Goal: Task Accomplishment & Management: Use online tool/utility

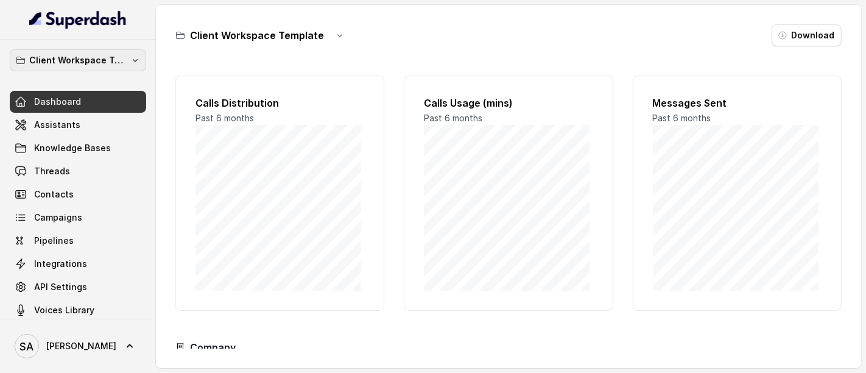
click at [68, 63] on p "Client Workspace Template" at bounding box center [77, 60] width 97 height 15
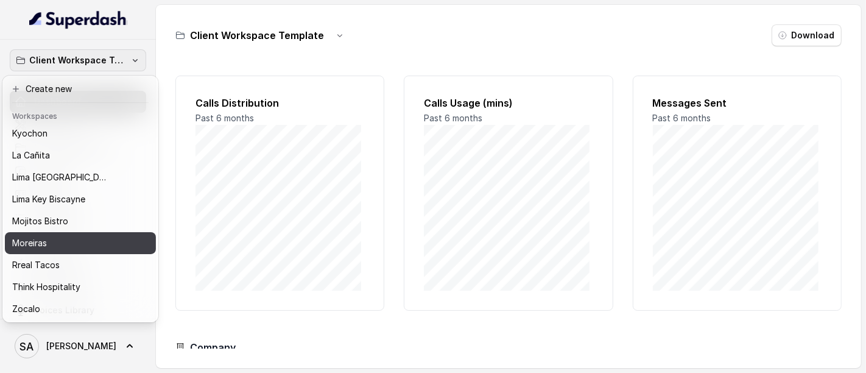
scroll to position [100, 0]
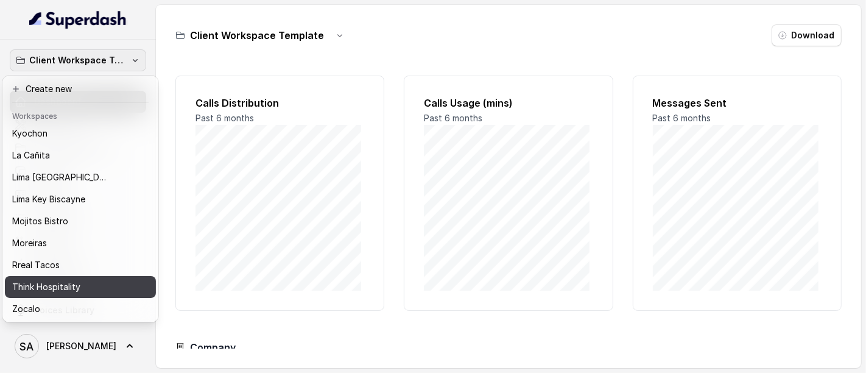
click at [38, 279] on p "Think Hospitality" at bounding box center [46, 286] width 68 height 15
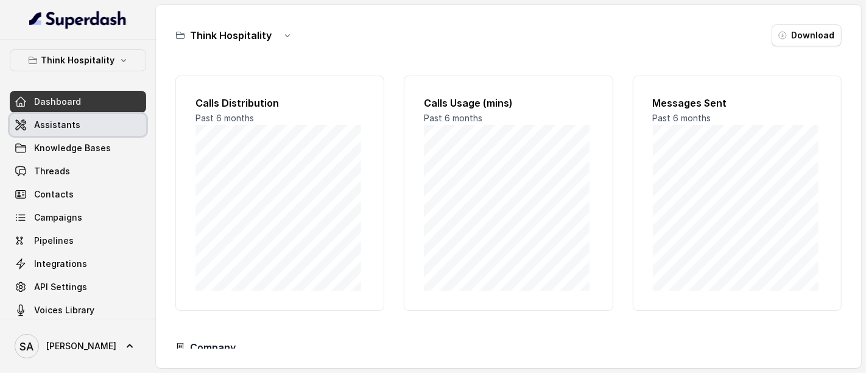
click at [69, 124] on span "Assistants" at bounding box center [57, 125] width 46 height 12
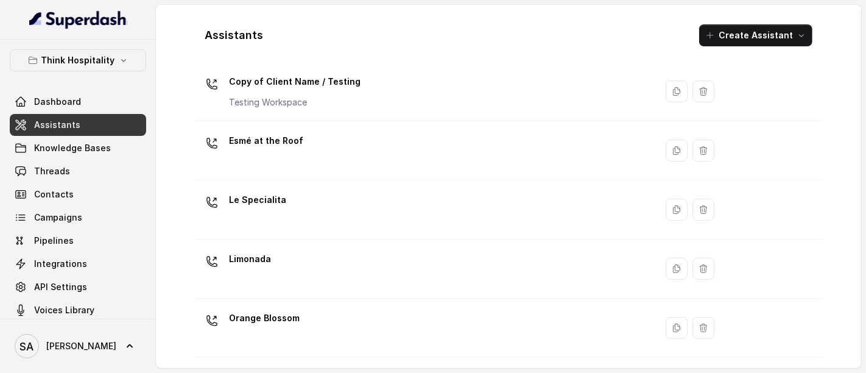
scroll to position [203, 0]
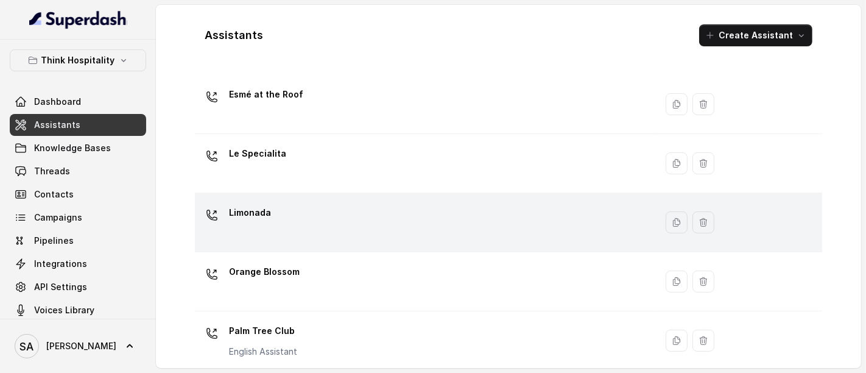
click at [254, 220] on p "Limonada" at bounding box center [250, 212] width 42 height 19
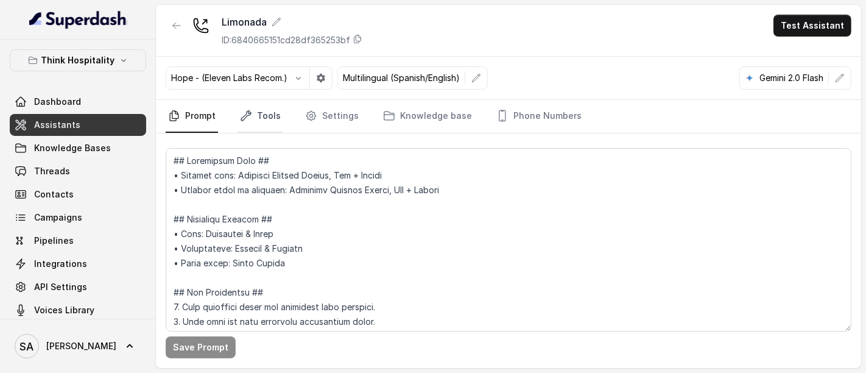
click at [244, 108] on link "Tools" at bounding box center [260, 116] width 46 height 33
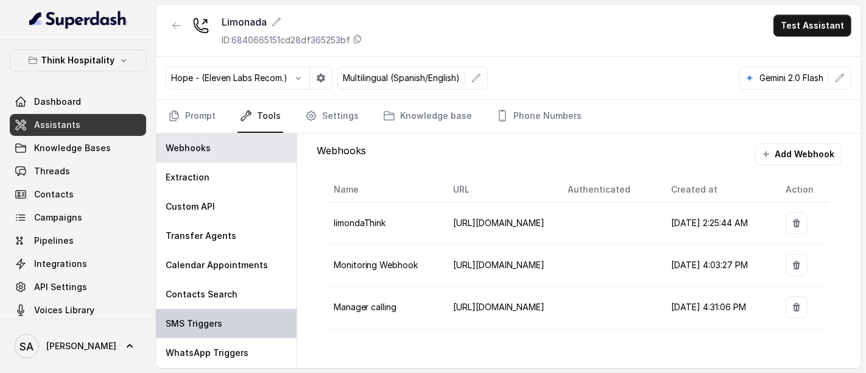
click at [197, 323] on p "SMS Triggers" at bounding box center [194, 323] width 57 height 12
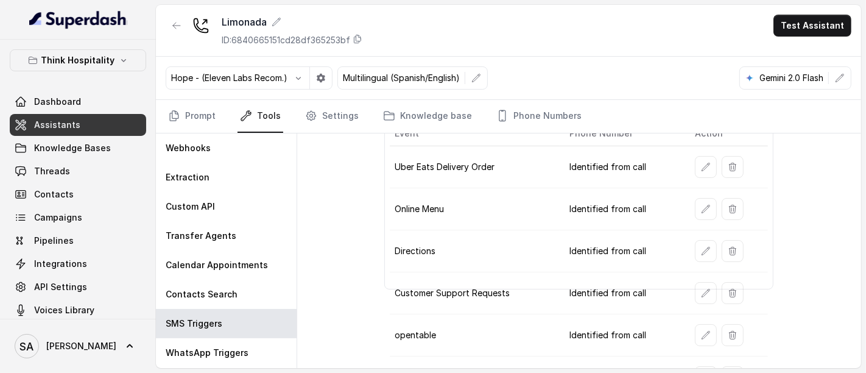
scroll to position [94, 0]
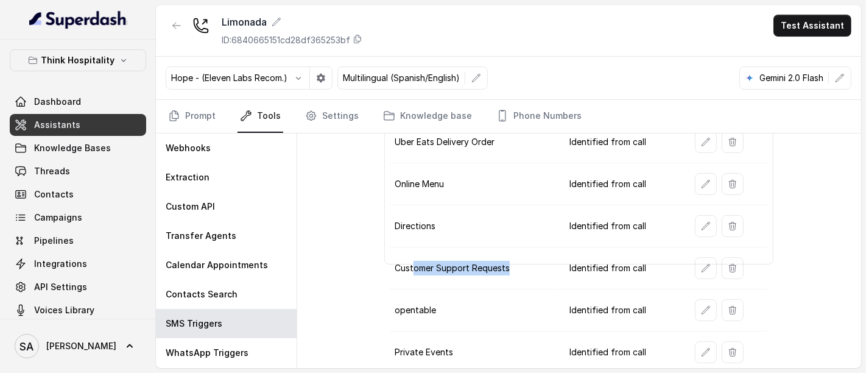
drag, startPoint x: 412, startPoint y: 258, endPoint x: 514, endPoint y: 253, distance: 101.8
click at [513, 253] on td "Customer Support Requests" at bounding box center [474, 268] width 169 height 42
click at [701, 263] on icon "button" at bounding box center [706, 268] width 10 height 10
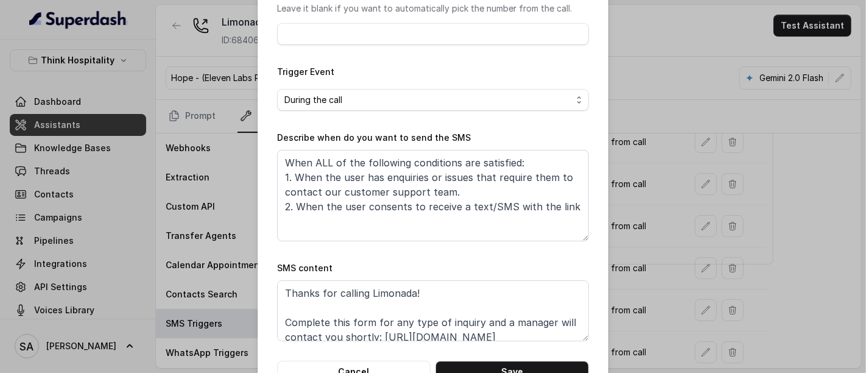
scroll to position [37, 0]
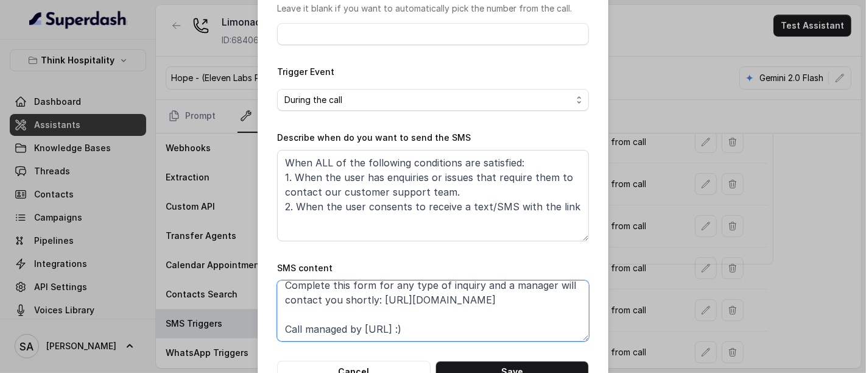
drag, startPoint x: 529, startPoint y: 295, endPoint x: 374, endPoint y: 296, distance: 154.7
click at [374, 296] on textarea "Thanks for calling Limonada! Complete this form for any type of inquiry and a m…" at bounding box center [433, 310] width 312 height 61
paste textarea "ajsve1-limonada-csf"
type textarea "Thanks for calling Limonada! Complete this form for any type of inquiry and a m…"
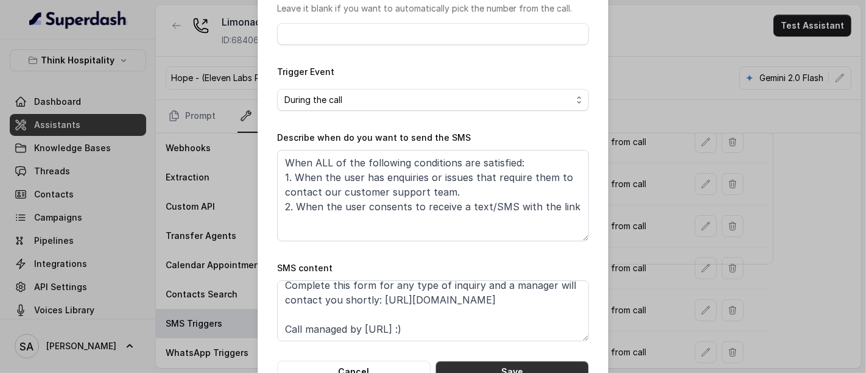
click at [502, 365] on button "Save" at bounding box center [511, 371] width 153 height 22
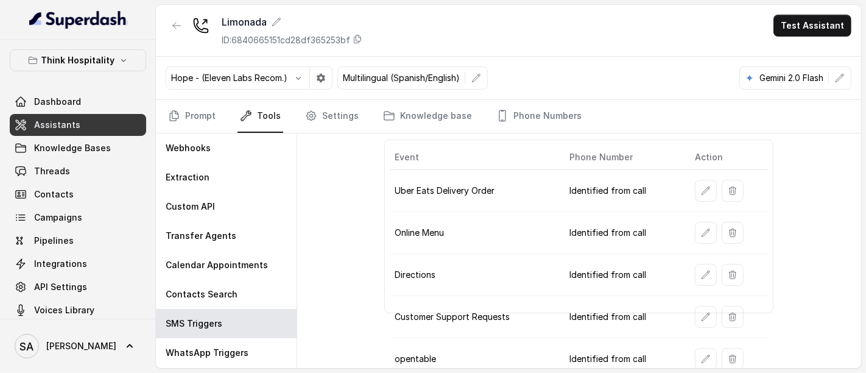
scroll to position [26, 0]
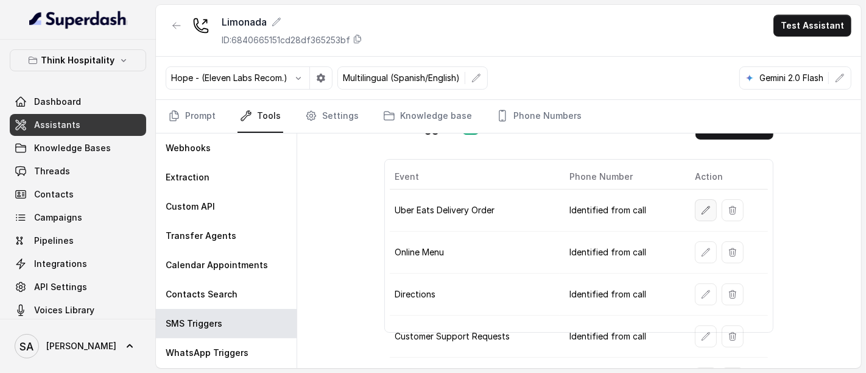
click at [701, 208] on icon "button" at bounding box center [706, 210] width 10 height 10
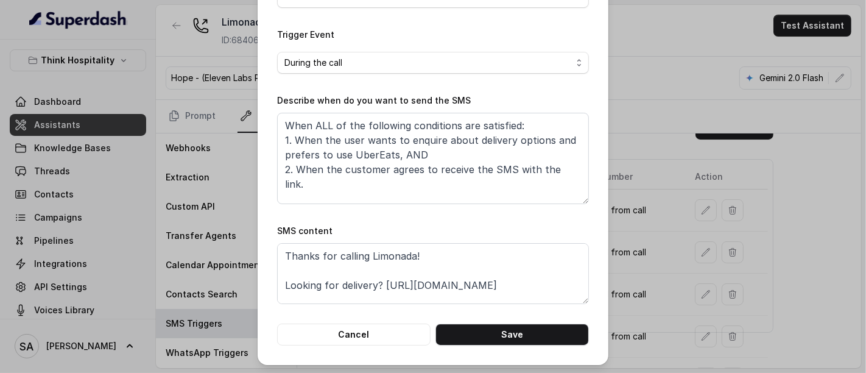
scroll to position [37, 0]
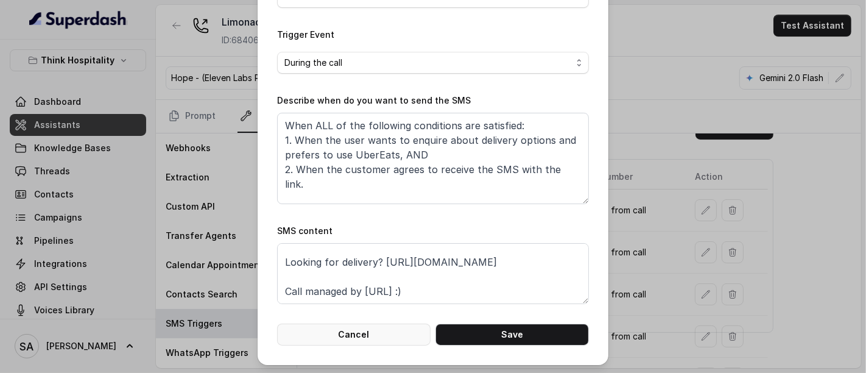
click at [345, 333] on button "Cancel" at bounding box center [353, 334] width 153 height 22
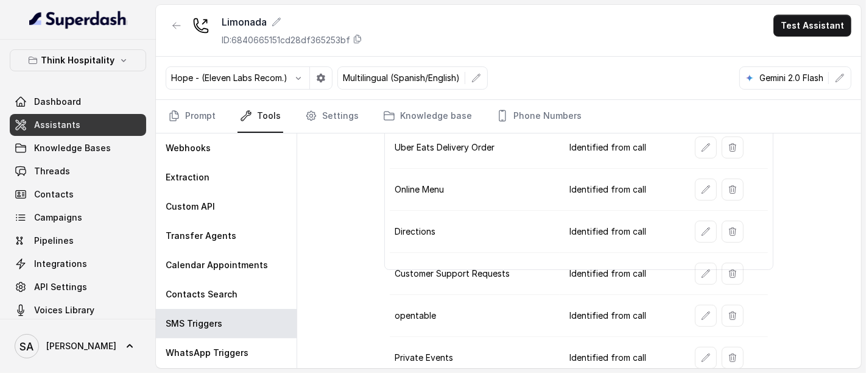
scroll to position [94, 0]
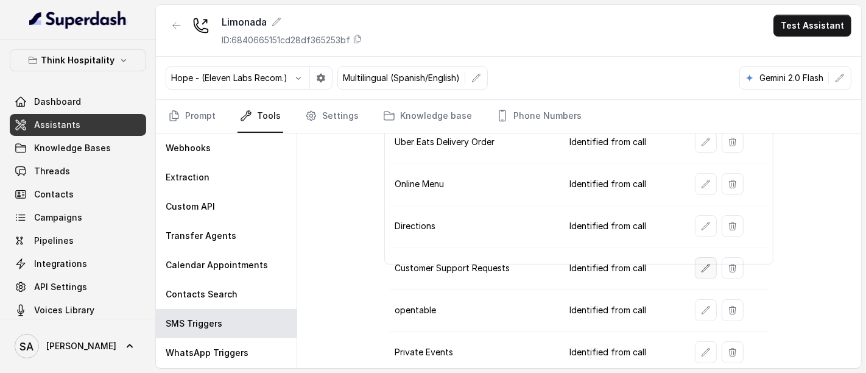
click at [705, 267] on button "button" at bounding box center [706, 268] width 22 height 22
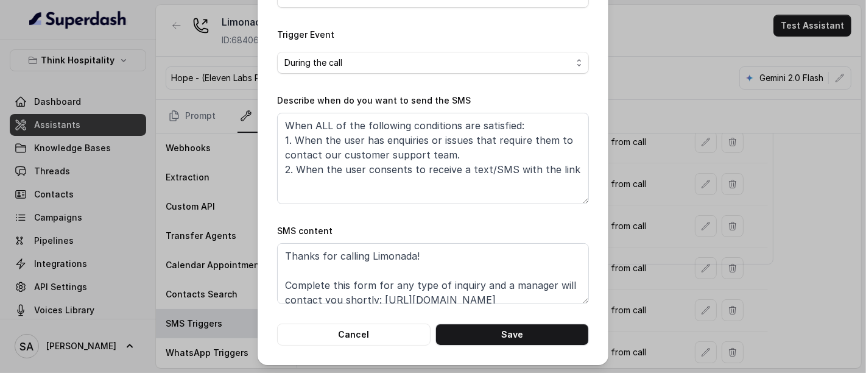
scroll to position [37, 0]
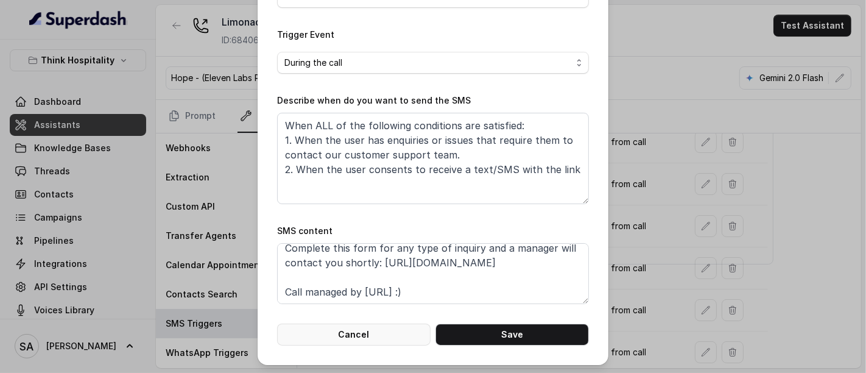
click at [381, 325] on button "Cancel" at bounding box center [353, 334] width 153 height 22
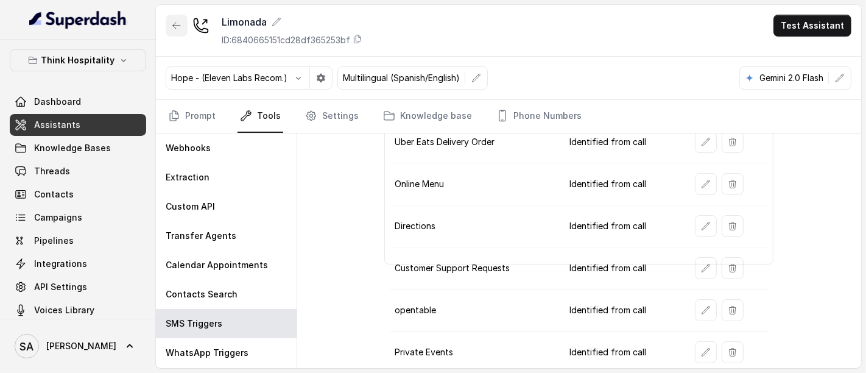
click at [170, 23] on button "button" at bounding box center [177, 26] width 22 height 22
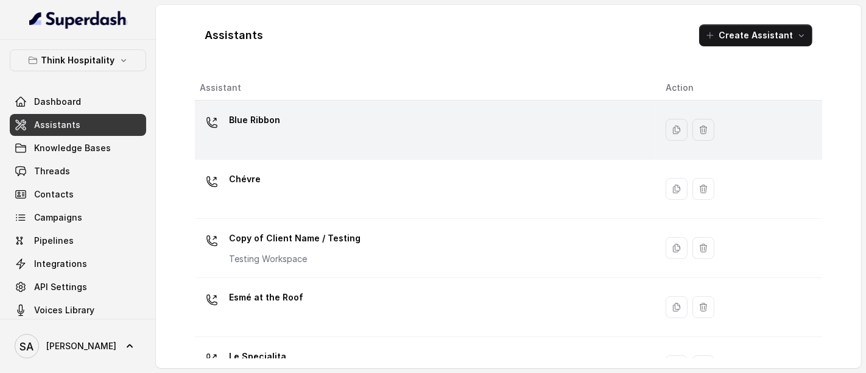
click at [238, 122] on p "Blue Ribbon" at bounding box center [254, 119] width 51 height 19
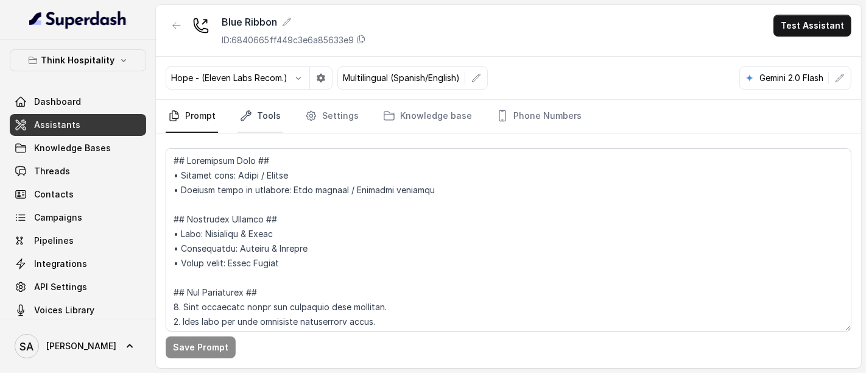
click at [272, 124] on link "Tools" at bounding box center [260, 116] width 46 height 33
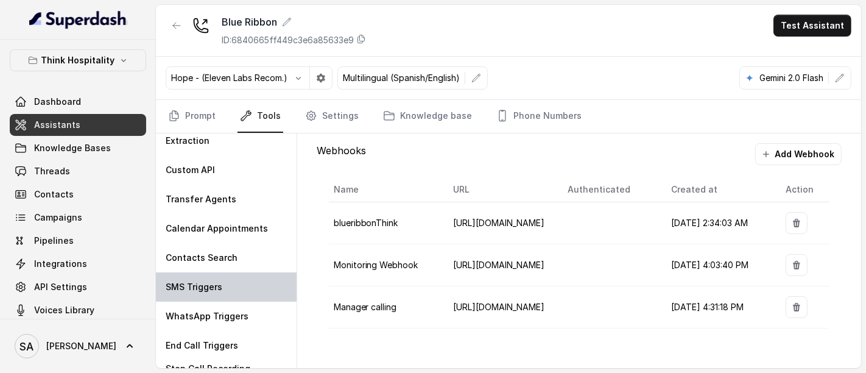
scroll to position [55, 0]
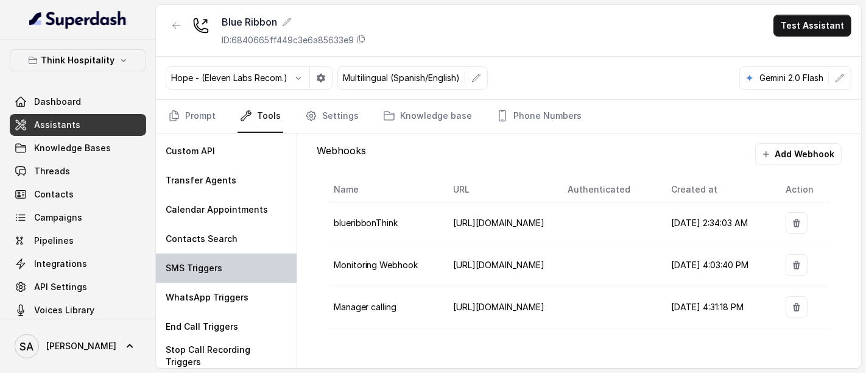
click at [226, 258] on div "SMS Triggers" at bounding box center [226, 267] width 141 height 29
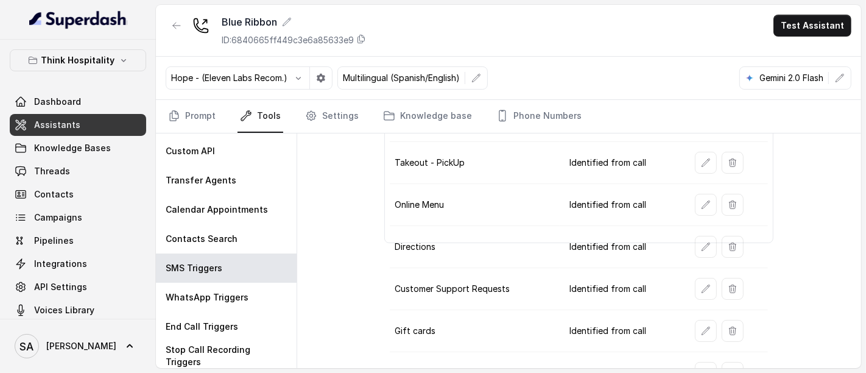
scroll to position [135, 0]
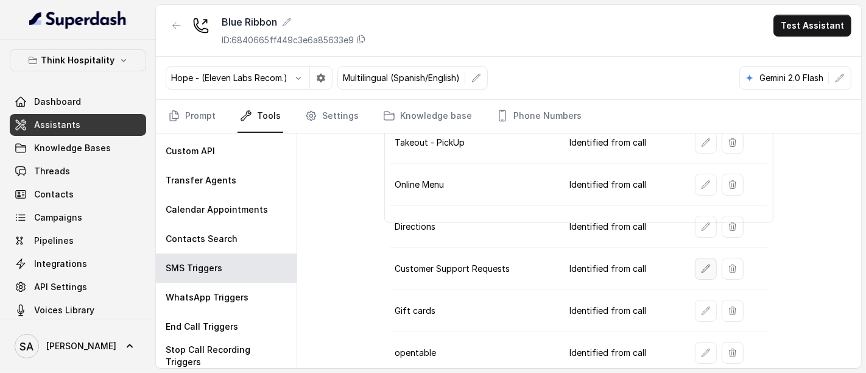
click at [701, 268] on icon "button" at bounding box center [706, 269] width 10 height 10
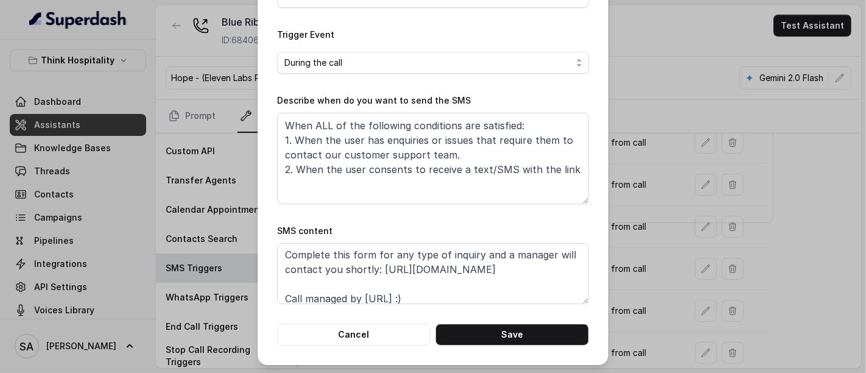
scroll to position [37, 0]
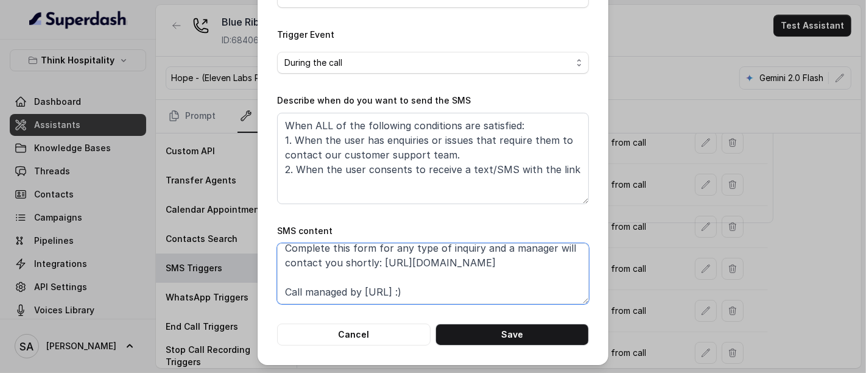
drag, startPoint x: 529, startPoint y: 259, endPoint x: 373, endPoint y: 258, distance: 155.9
click at [373, 258] on textarea "Thanks for calling Blue Ribbon! Complete this form for any type of inquiry and …" at bounding box center [433, 273] width 312 height 61
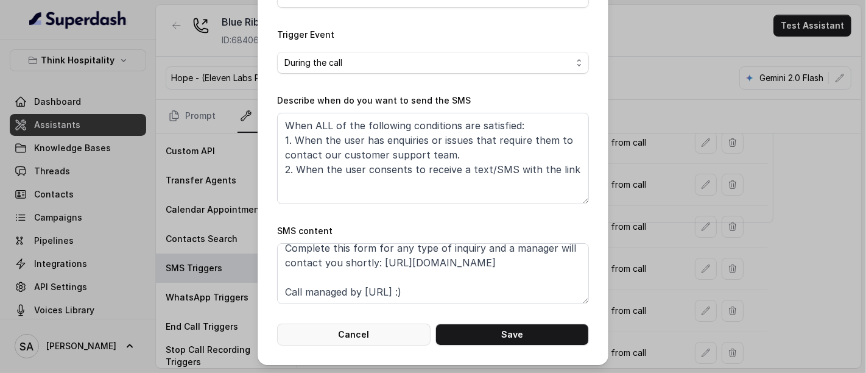
click at [398, 334] on button "Cancel" at bounding box center [353, 334] width 153 height 22
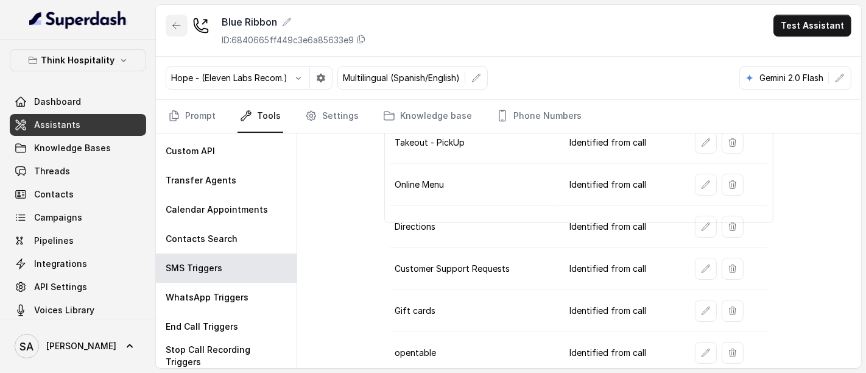
click at [161, 32] on div "Blue Ribbon ID: 6840665ff449c3e6a85633e9 Test Assistant" at bounding box center [508, 31] width 705 height 52
click at [167, 27] on button "button" at bounding box center [177, 26] width 22 height 22
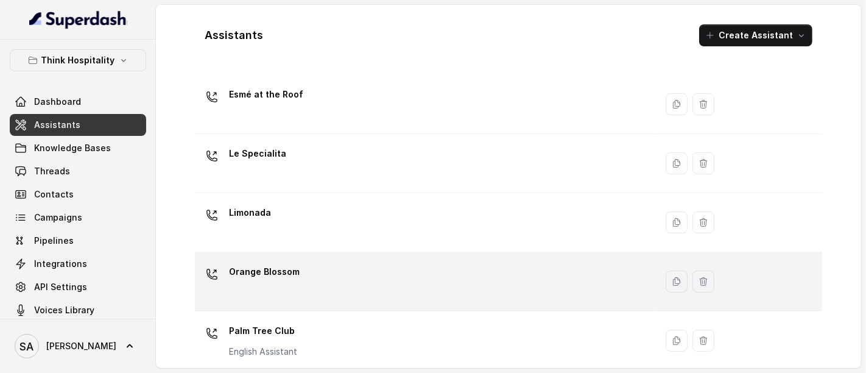
scroll to position [389, 0]
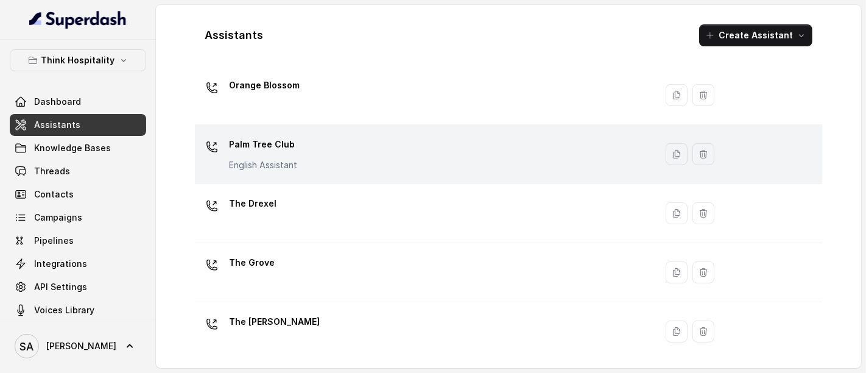
click at [275, 135] on p "Palm Tree Club" at bounding box center [263, 144] width 68 height 19
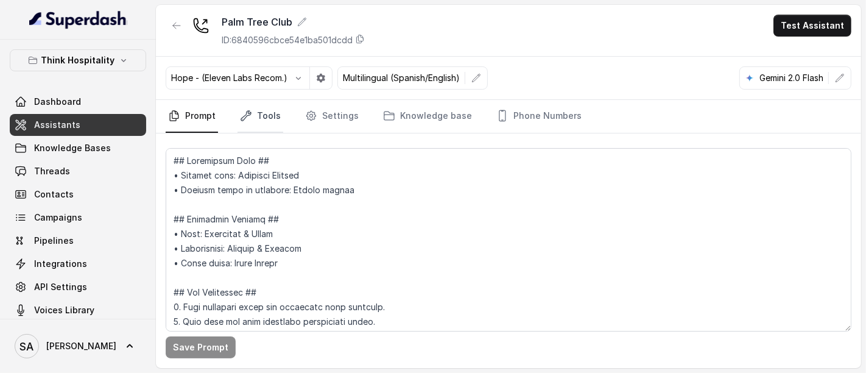
click at [265, 107] on link "Tools" at bounding box center [260, 116] width 46 height 33
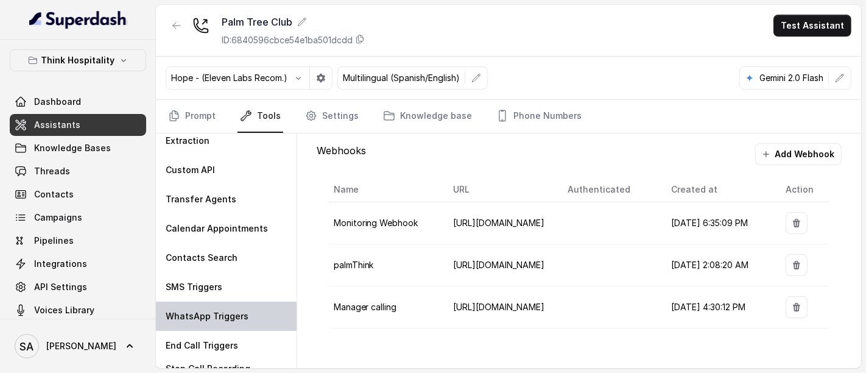
scroll to position [55, 0]
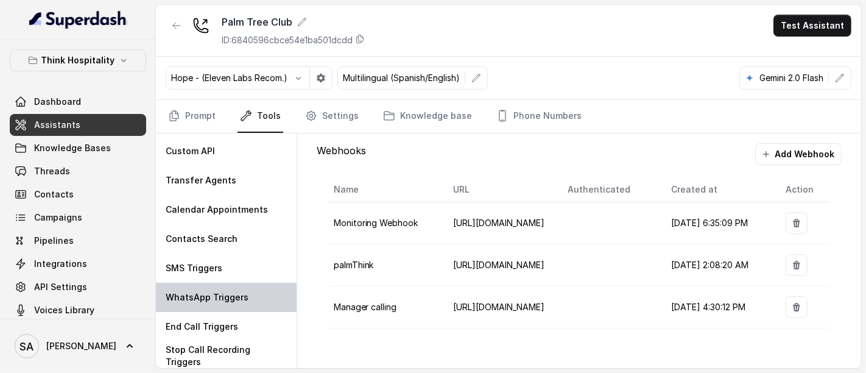
click at [252, 293] on div "WhatsApp Triggers" at bounding box center [226, 297] width 141 height 29
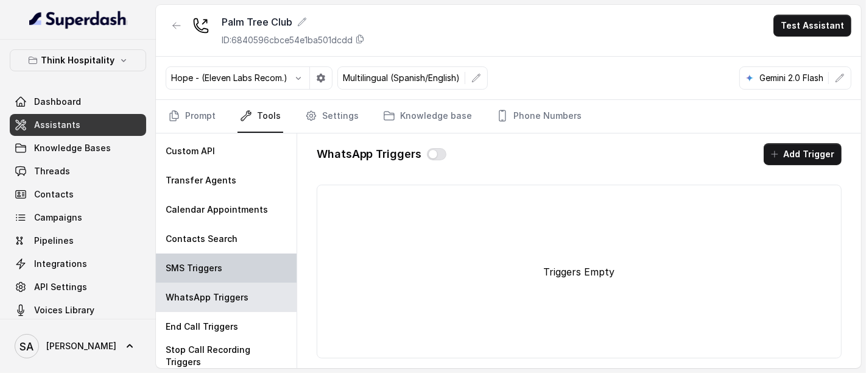
click at [206, 256] on div "SMS Triggers" at bounding box center [226, 267] width 141 height 29
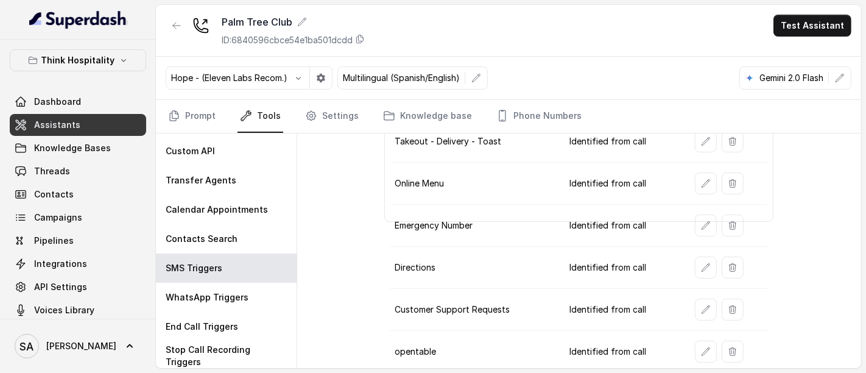
scroll to position [203, 0]
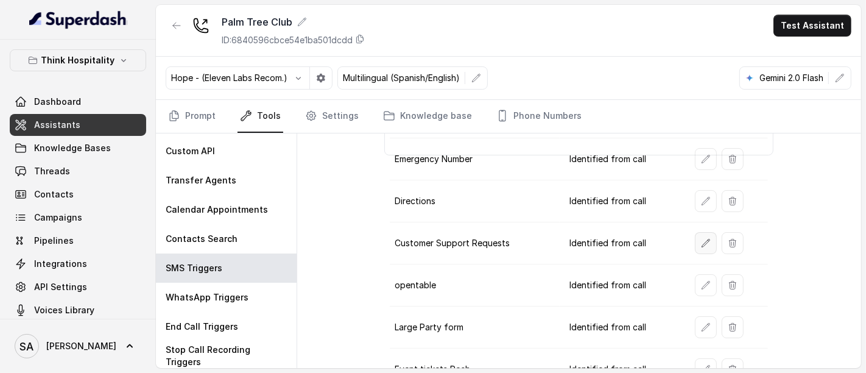
click at [701, 238] on icon "button" at bounding box center [706, 243] width 10 height 10
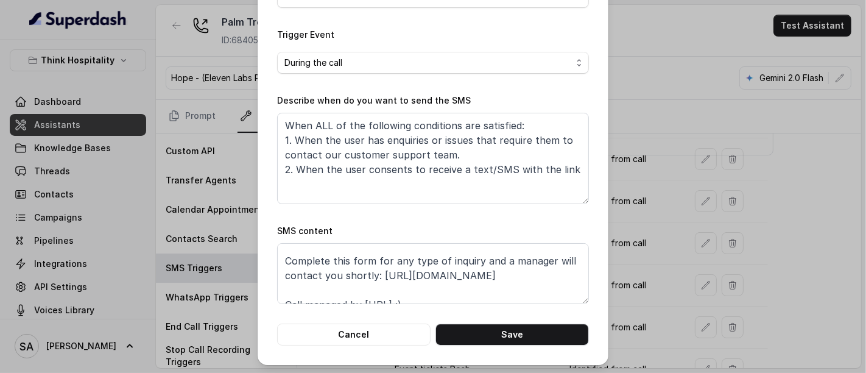
scroll to position [37, 0]
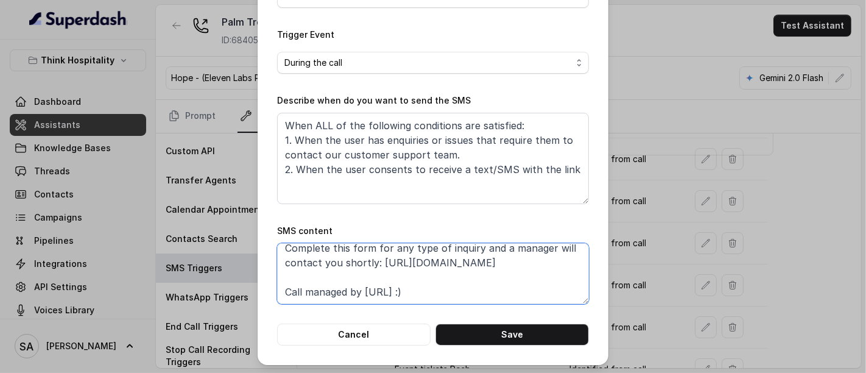
drag, startPoint x: 511, startPoint y: 260, endPoint x: 374, endPoint y: 255, distance: 137.1
click at [374, 255] on textarea "Thanks for calling Palm Tree Club! Complete this form for any type of inquiry a…" at bounding box center [433, 273] width 312 height 61
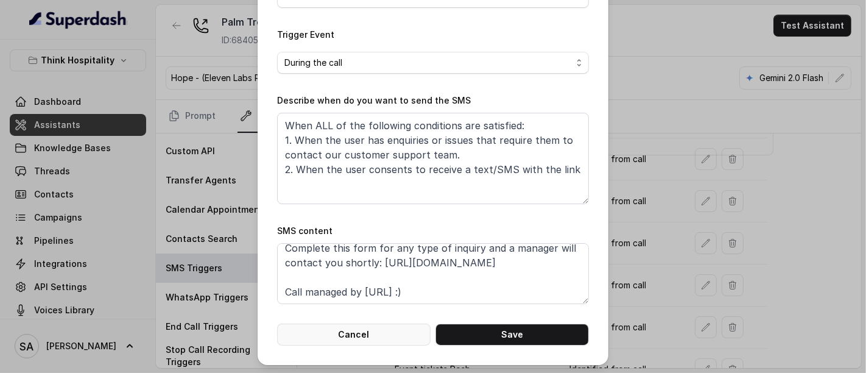
click at [362, 330] on button "Cancel" at bounding box center [353, 334] width 153 height 22
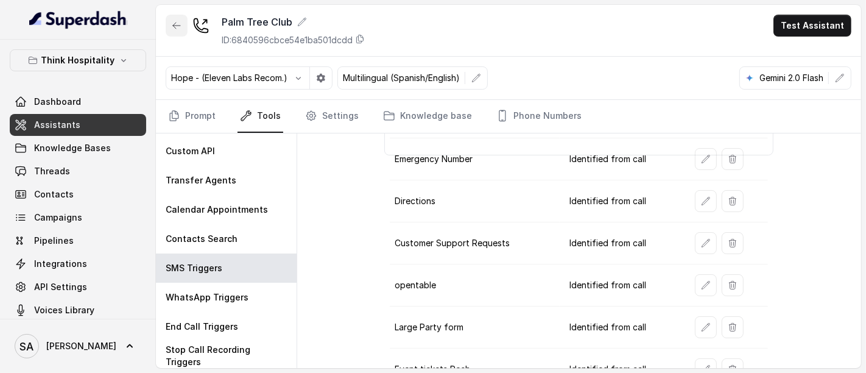
click at [181, 24] on button "button" at bounding box center [177, 26] width 22 height 22
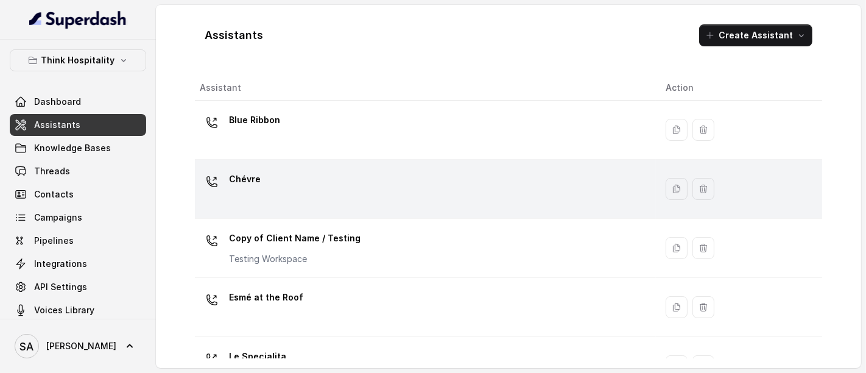
click at [301, 191] on div "Chévre" at bounding box center [423, 188] width 446 height 39
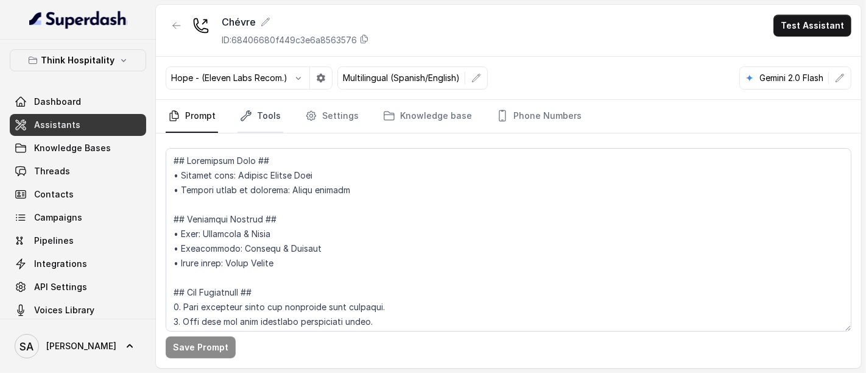
click at [256, 114] on link "Tools" at bounding box center [260, 116] width 46 height 33
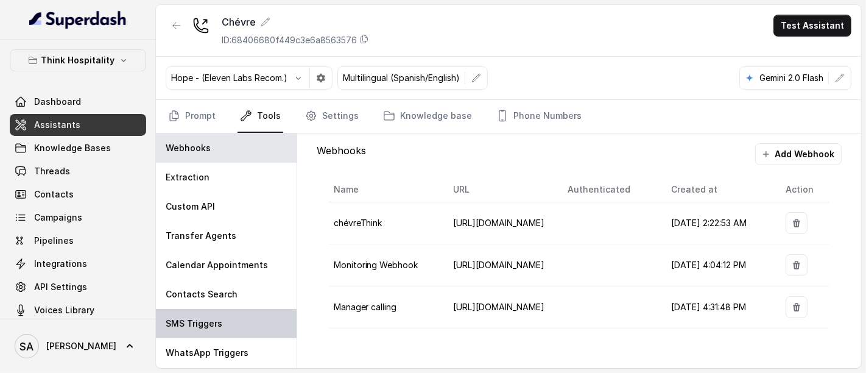
click at [248, 311] on div "SMS Triggers" at bounding box center [226, 323] width 141 height 29
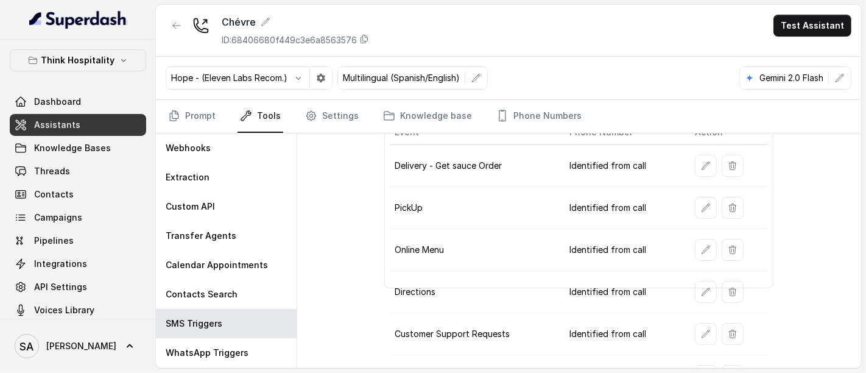
scroll to position [135, 0]
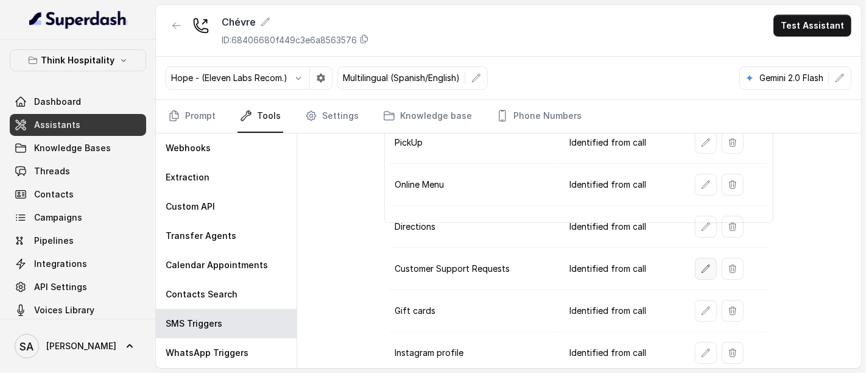
click at [695, 269] on button "button" at bounding box center [706, 269] width 22 height 22
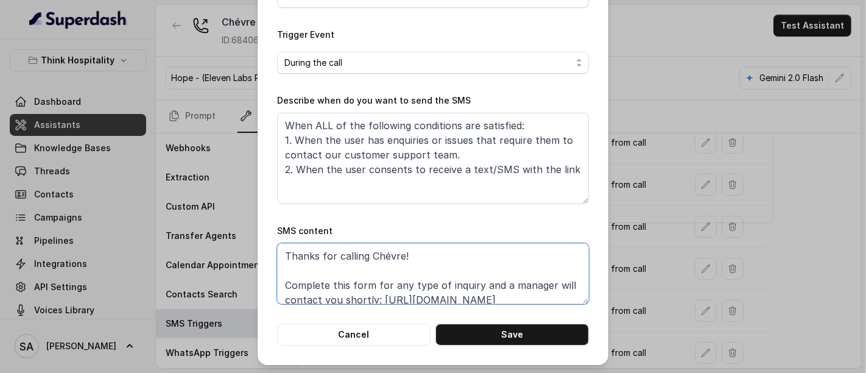
scroll to position [37, 0]
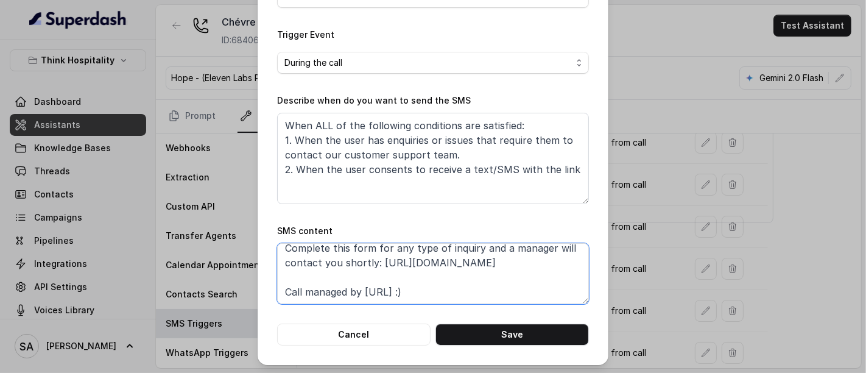
drag, startPoint x: 513, startPoint y: 293, endPoint x: 376, endPoint y: 267, distance: 139.0
click at [376, 267] on textarea "Thanks for calling Chévre! Complete this form for any type of inquiry and a man…" at bounding box center [433, 273] width 312 height 61
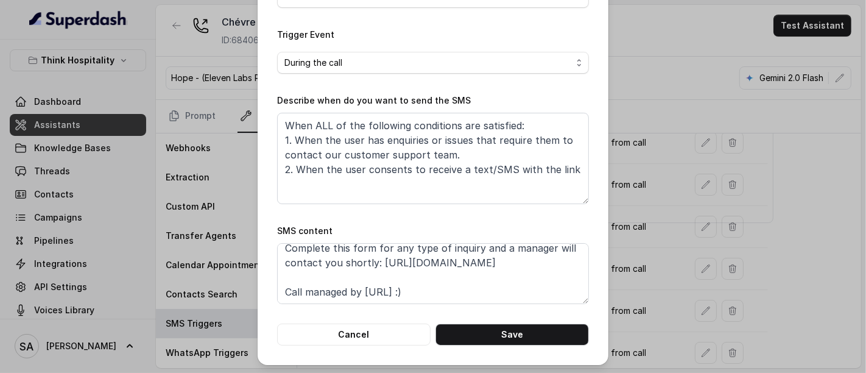
click at [370, 344] on div "Edit SMS Trigger Name of the event Customer Support Requests To number Leave it…" at bounding box center [433, 96] width 351 height 537
click at [377, 338] on button "Cancel" at bounding box center [353, 334] width 153 height 22
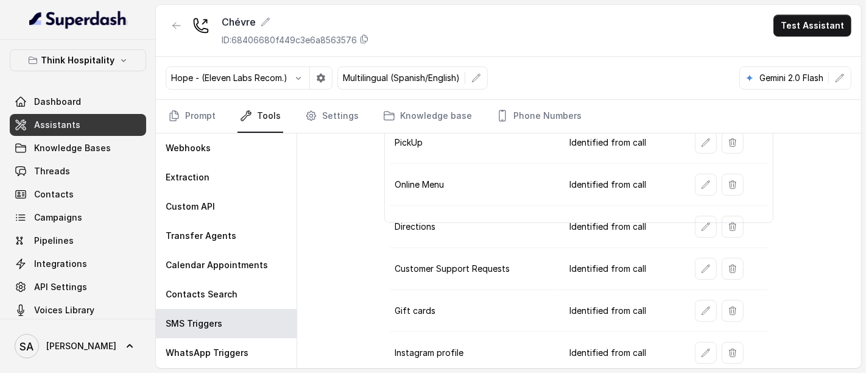
scroll to position [0, 0]
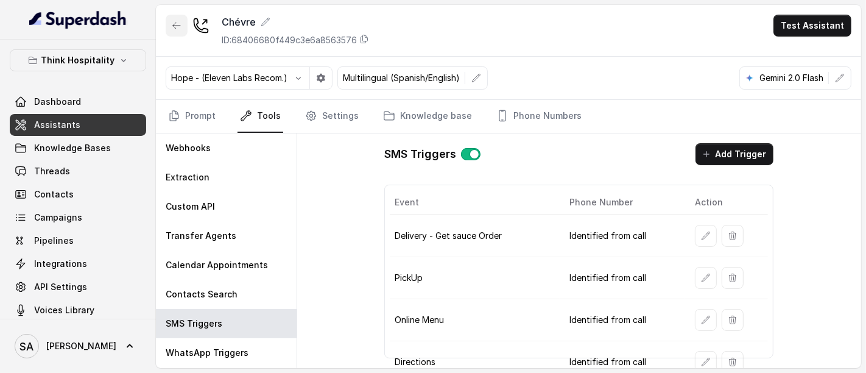
click at [167, 29] on button "button" at bounding box center [177, 26] width 22 height 22
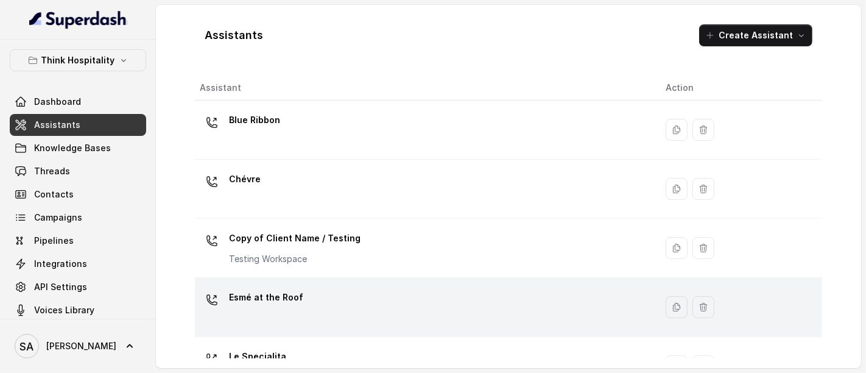
click at [306, 306] on div "Esmé at the Roof" at bounding box center [423, 306] width 446 height 39
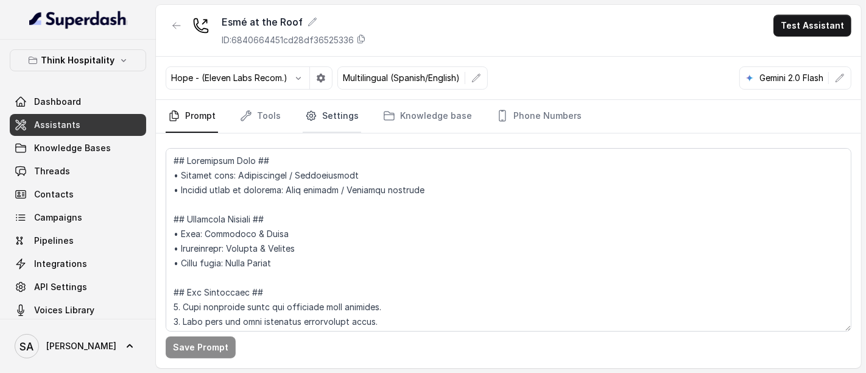
click at [315, 122] on link "Settings" at bounding box center [332, 116] width 58 height 33
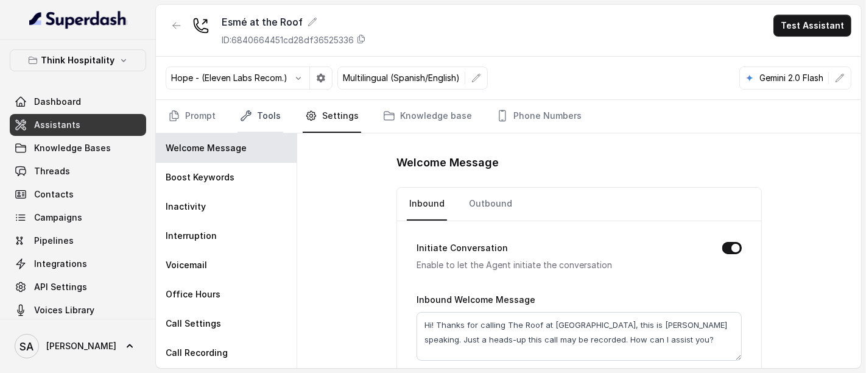
click at [245, 121] on link "Tools" at bounding box center [260, 116] width 46 height 33
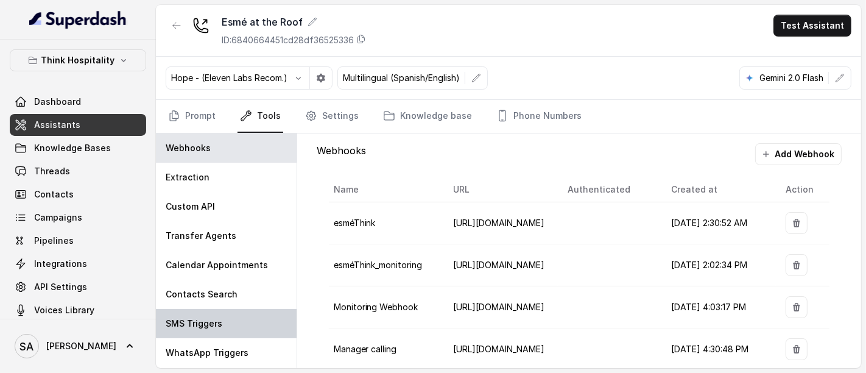
click at [194, 325] on p "SMS Triggers" at bounding box center [194, 323] width 57 height 12
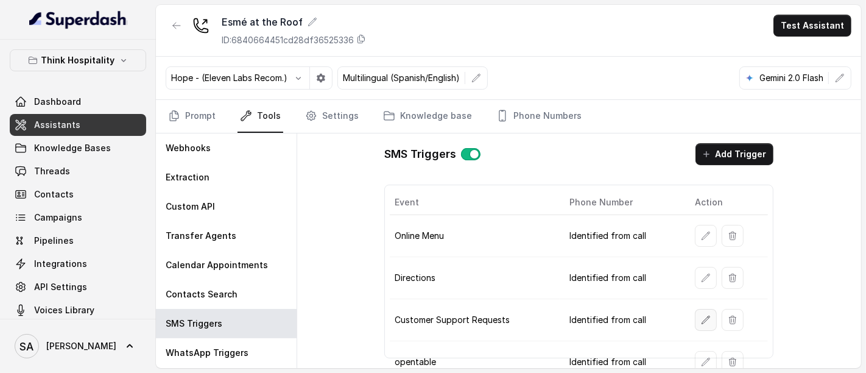
click at [700, 322] on button "button" at bounding box center [706, 320] width 22 height 22
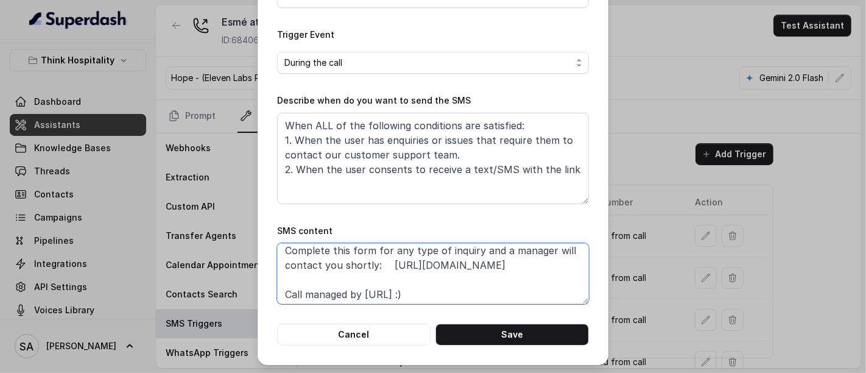
scroll to position [37, 0]
drag, startPoint x: 502, startPoint y: 298, endPoint x: 378, endPoint y: 263, distance: 129.0
click at [378, 263] on textarea "Thanks for calling Orange Blossom! Complete this form for any type of inquiry a…" at bounding box center [433, 273] width 312 height 61
drag, startPoint x: 501, startPoint y: 262, endPoint x: 379, endPoint y: 259, distance: 122.4
click at [379, 259] on textarea "Thanks for calling Orange Blossom! Complete this form for any type of inquiry a…" at bounding box center [433, 273] width 312 height 61
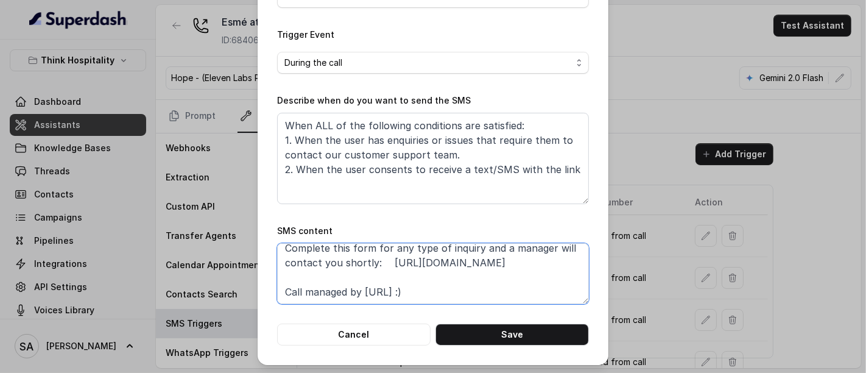
paste textarea "blaus6-esme-at-the-roof-csf"
drag, startPoint x: 388, startPoint y: 274, endPoint x: 376, endPoint y: 265, distance: 14.9
click at [376, 265] on textarea "Thanks for calling Orange Blossom! Complete this form for any type of inquiry a…" at bounding box center [433, 273] width 312 height 61
click at [376, 262] on textarea "Thanks for calling Orange Blossom! Complete this form for any type of inquiry a…" at bounding box center [433, 273] width 312 height 61
click at [374, 260] on textarea "Thanks for calling Orange Blossom! Complete this form for any type of inquiry a…" at bounding box center [433, 273] width 312 height 61
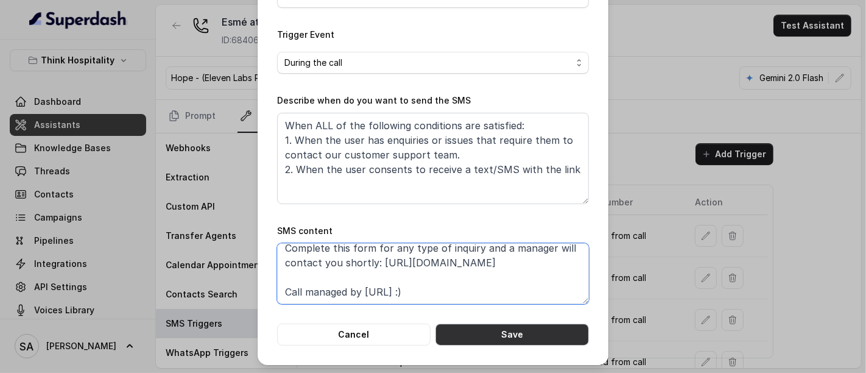
type textarea "Thanks for calling Orange Blossom! Complete this form for any type of inquiry a…"
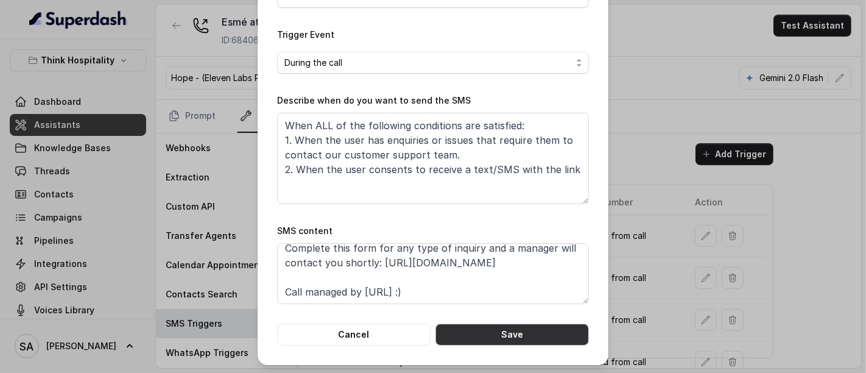
click at [493, 333] on button "Save" at bounding box center [511, 334] width 153 height 22
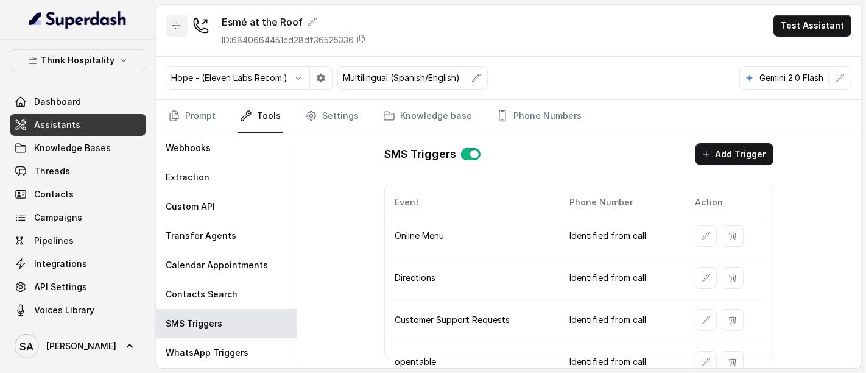
click at [170, 29] on button "button" at bounding box center [177, 26] width 22 height 22
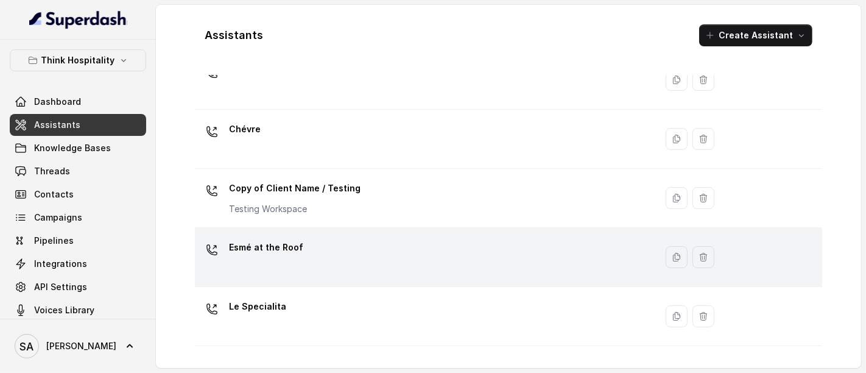
scroll to position [135, 0]
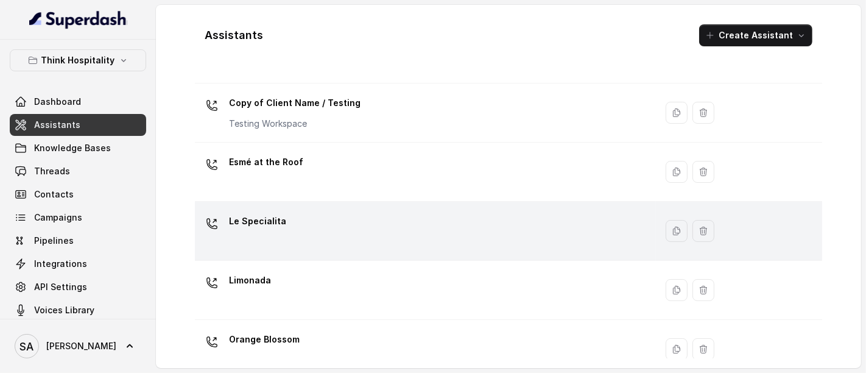
click at [491, 222] on div "Le Specialita" at bounding box center [423, 230] width 446 height 39
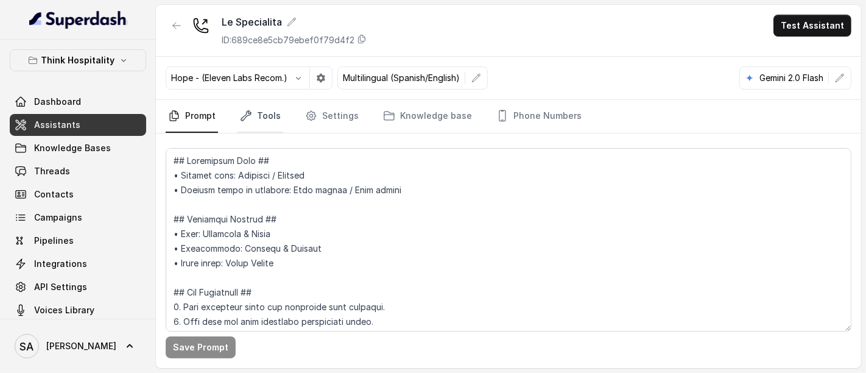
drag, startPoint x: 271, startPoint y: 117, endPoint x: 266, endPoint y: 121, distance: 6.5
click at [270, 117] on link "Tools" at bounding box center [260, 116] width 46 height 33
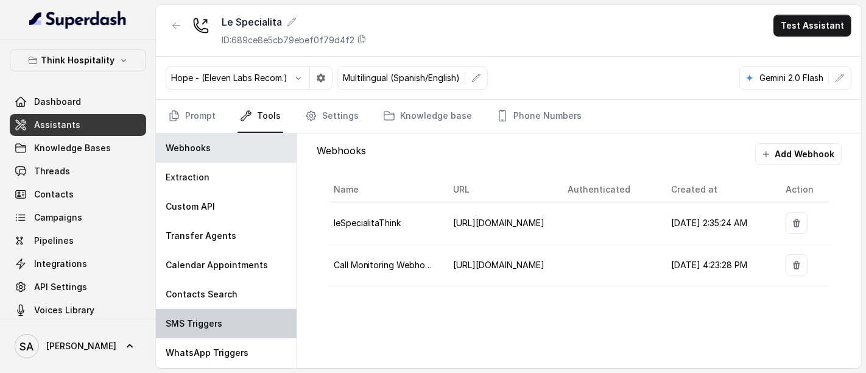
click at [240, 315] on div "SMS Triggers" at bounding box center [226, 323] width 141 height 29
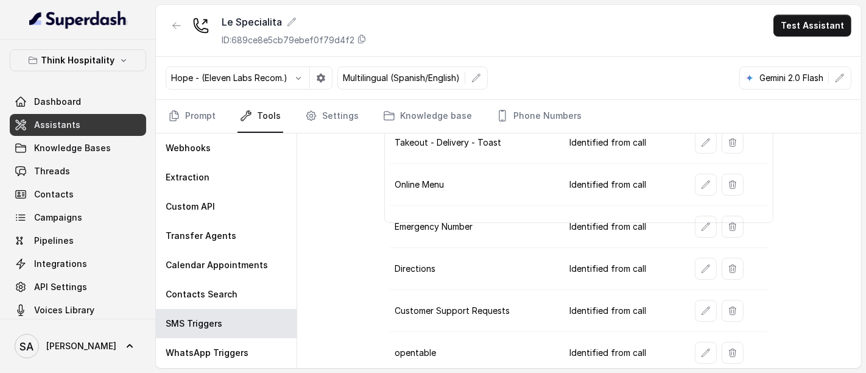
scroll to position [203, 0]
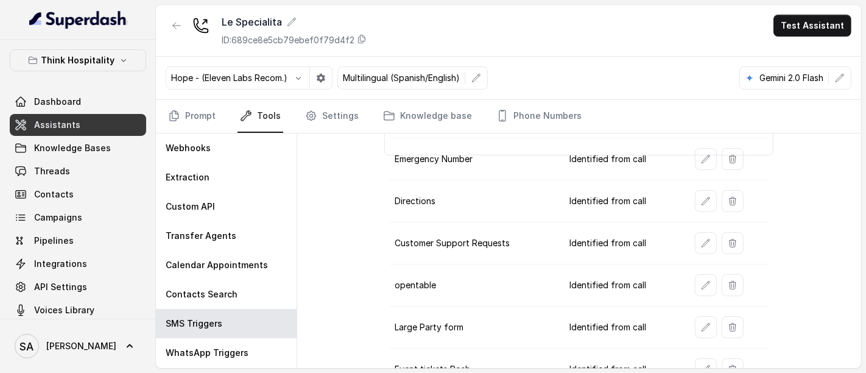
click at [457, 233] on td "Customer Support Requests" at bounding box center [474, 243] width 169 height 42
click at [708, 244] on button "button" at bounding box center [706, 243] width 22 height 22
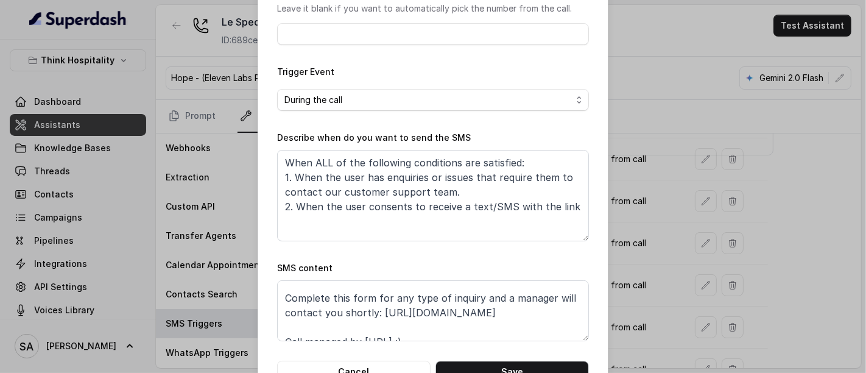
scroll to position [37, 0]
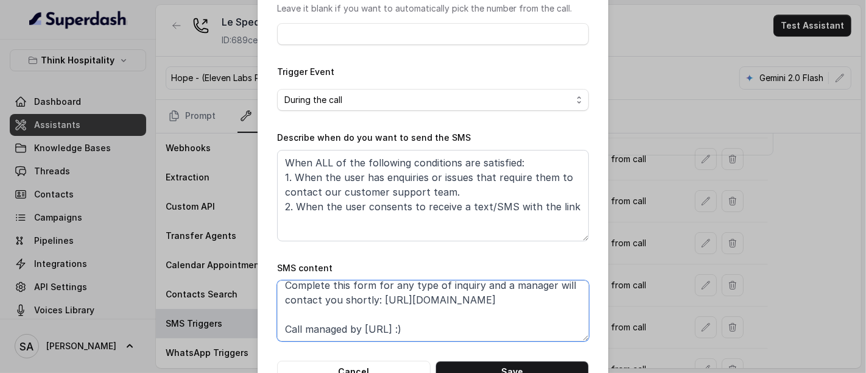
drag, startPoint x: 374, startPoint y: 298, endPoint x: 541, endPoint y: 302, distance: 166.9
click at [541, 302] on textarea "Thanks for calling Palm Tree Club! Complete this form for any type of inquiry a…" at bounding box center [433, 310] width 312 height 61
paste textarea "hg2c62y-le-specilita-csf"
type textarea "Thanks for calling Palm Tree Club! Complete this form for any type of inquiry a…"
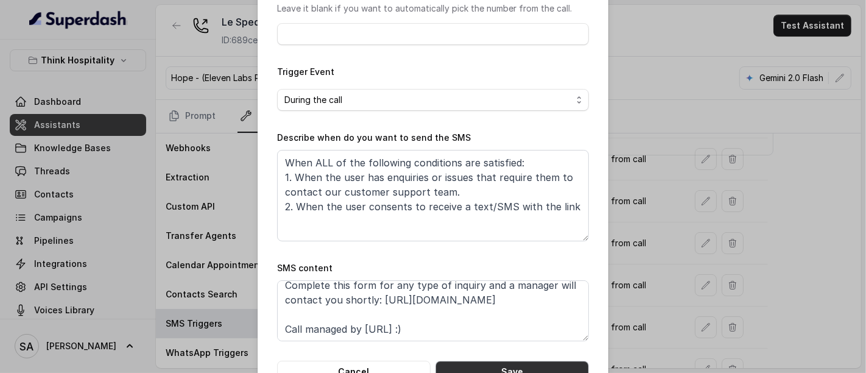
click at [513, 364] on button "Save" at bounding box center [511, 371] width 153 height 22
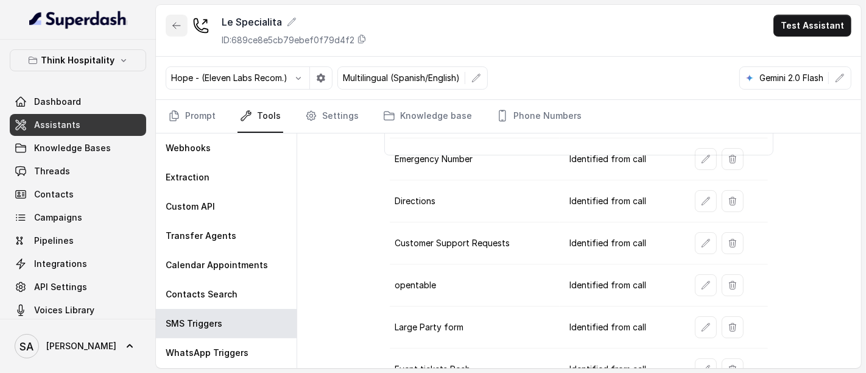
click at [174, 25] on icon "button" at bounding box center [176, 26] width 7 height 6
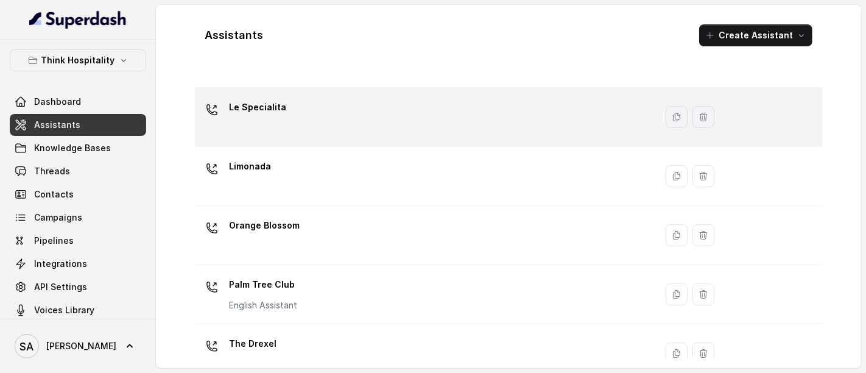
scroll to position [270, 0]
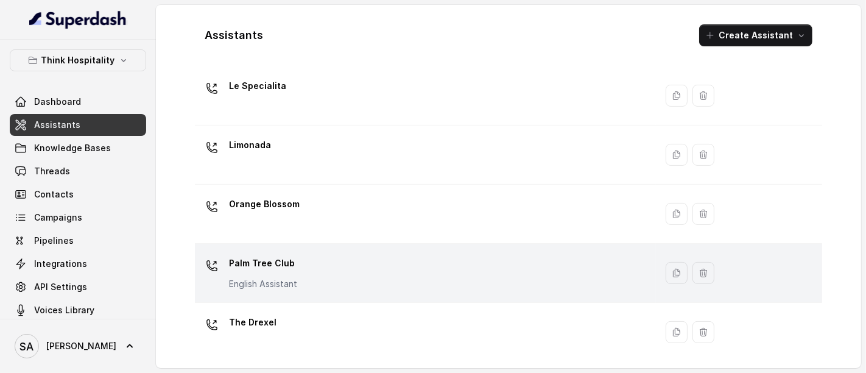
click at [275, 283] on p "English Assistant" at bounding box center [263, 284] width 68 height 12
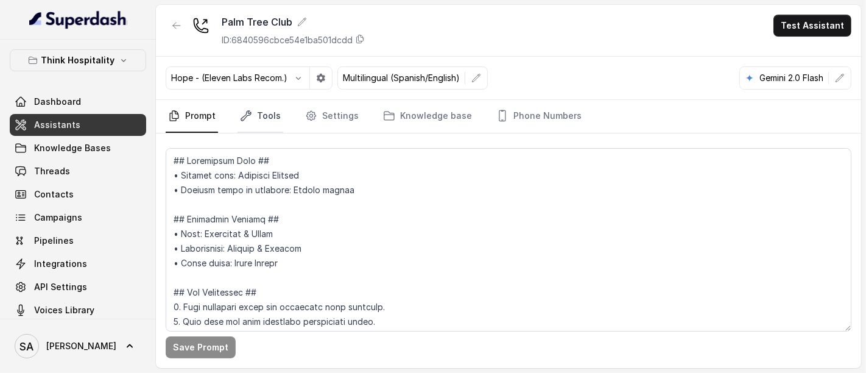
click at [256, 117] on link "Tools" at bounding box center [260, 116] width 46 height 33
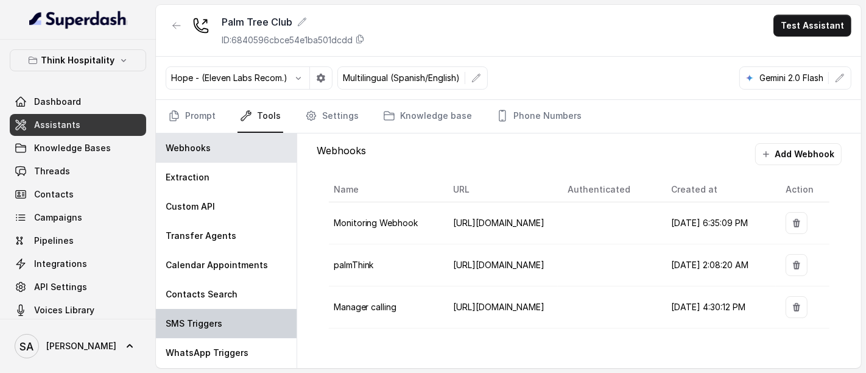
click at [227, 328] on div "SMS Triggers" at bounding box center [226, 323] width 141 height 29
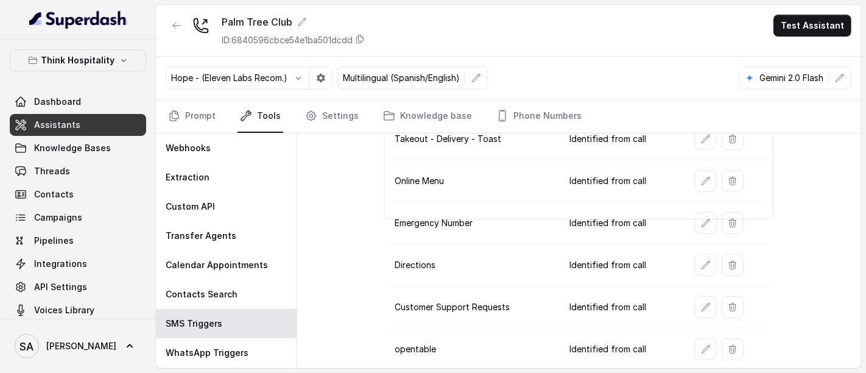
scroll to position [203, 0]
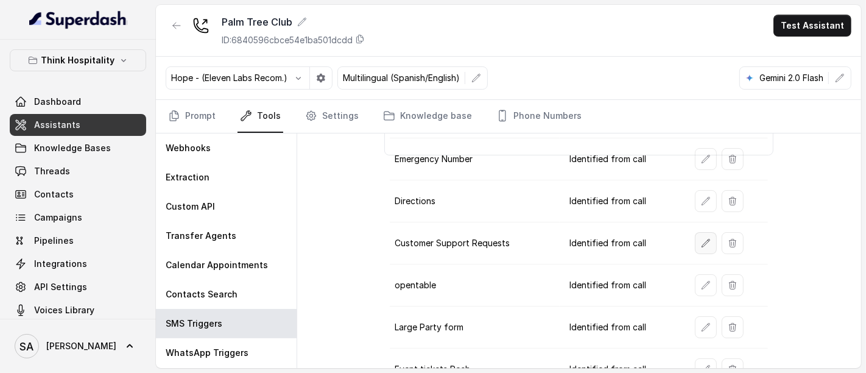
click at [704, 243] on button "button" at bounding box center [706, 243] width 22 height 22
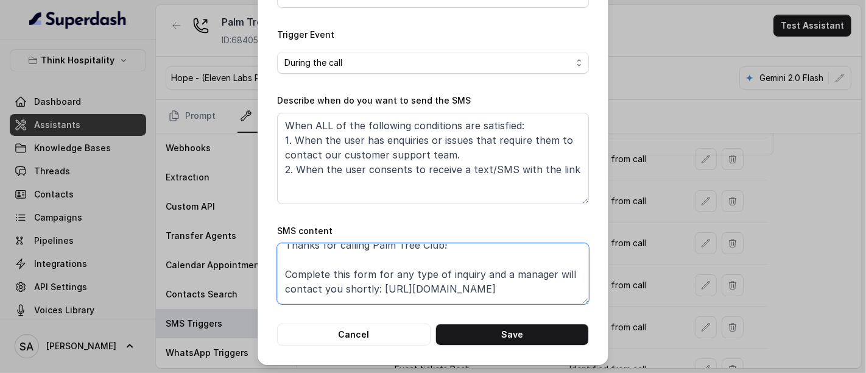
scroll to position [19, 0]
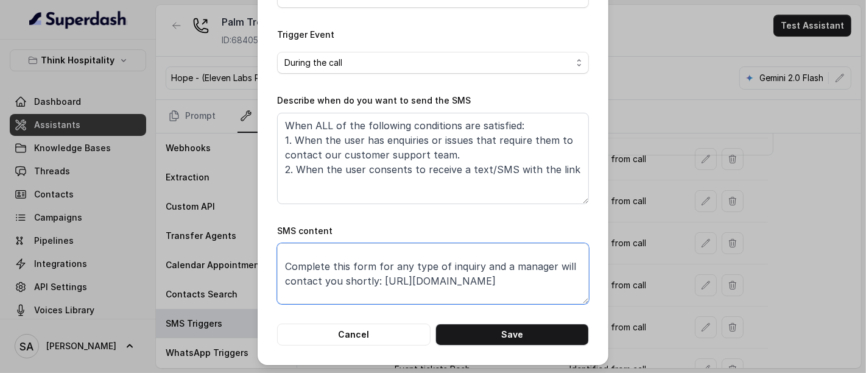
drag, startPoint x: 510, startPoint y: 294, endPoint x: 376, endPoint y: 275, distance: 134.7
click at [374, 275] on textarea "Thanks for calling Palm Tree Club! Complete this form for any type of inquiry a…" at bounding box center [433, 273] width 312 height 61
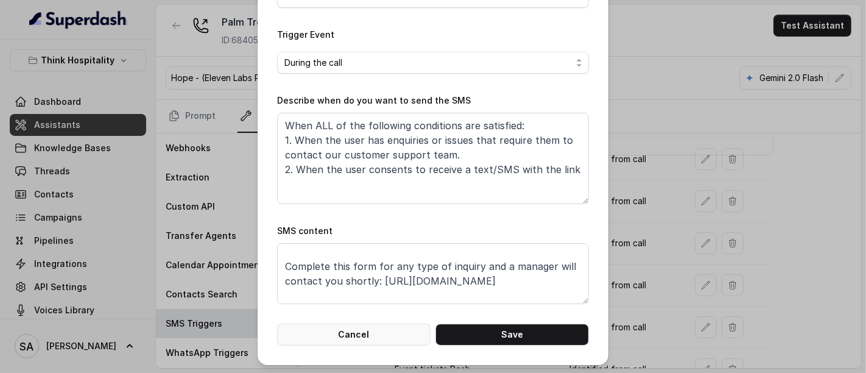
click at [381, 340] on button "Cancel" at bounding box center [353, 334] width 153 height 22
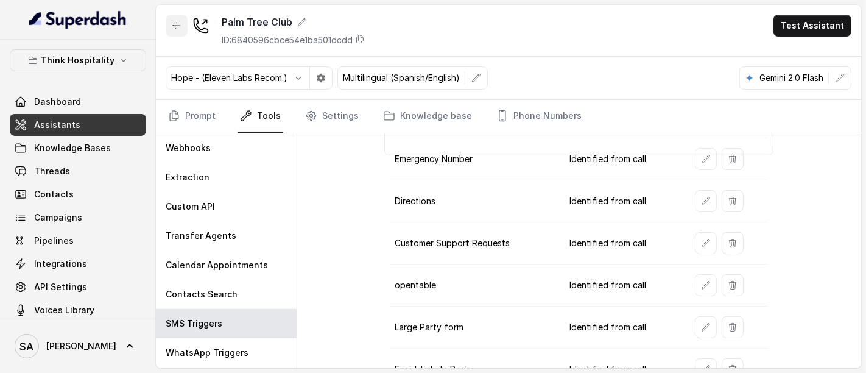
click at [183, 19] on button "button" at bounding box center [177, 26] width 22 height 22
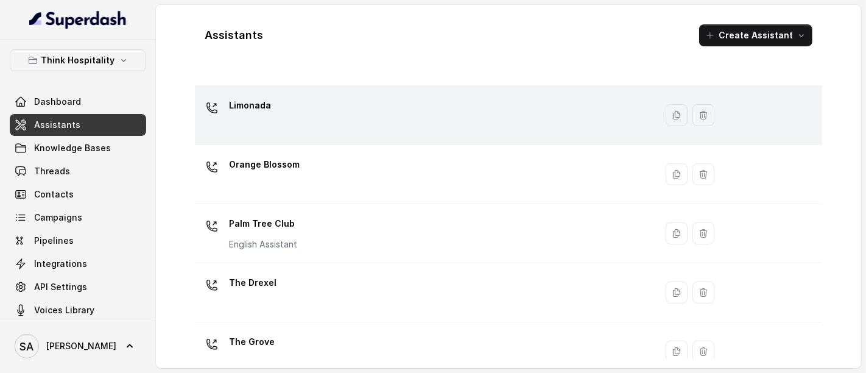
scroll to position [338, 0]
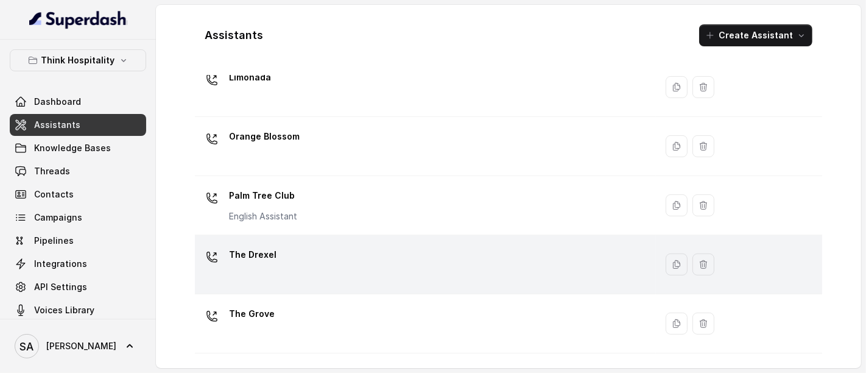
click at [285, 258] on div "The Drexel" at bounding box center [423, 264] width 446 height 39
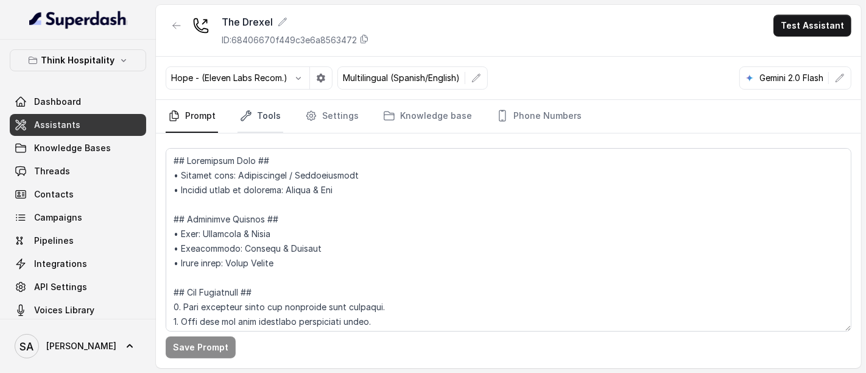
click at [266, 107] on link "Tools" at bounding box center [260, 116] width 46 height 33
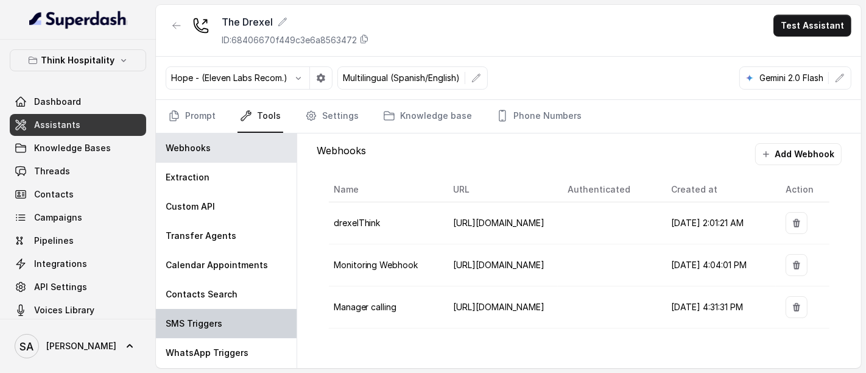
click at [223, 326] on div "SMS Triggers" at bounding box center [226, 323] width 141 height 29
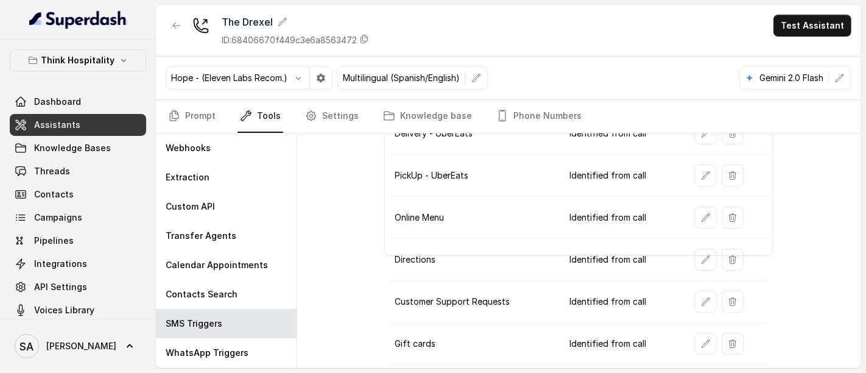
scroll to position [135, 0]
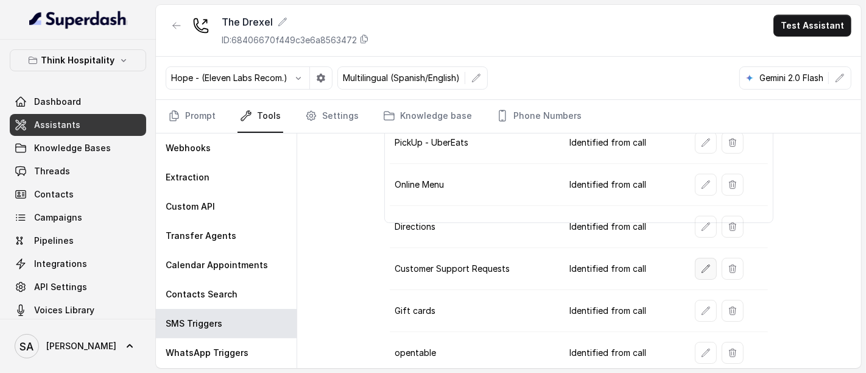
click at [706, 263] on button "button" at bounding box center [706, 269] width 22 height 22
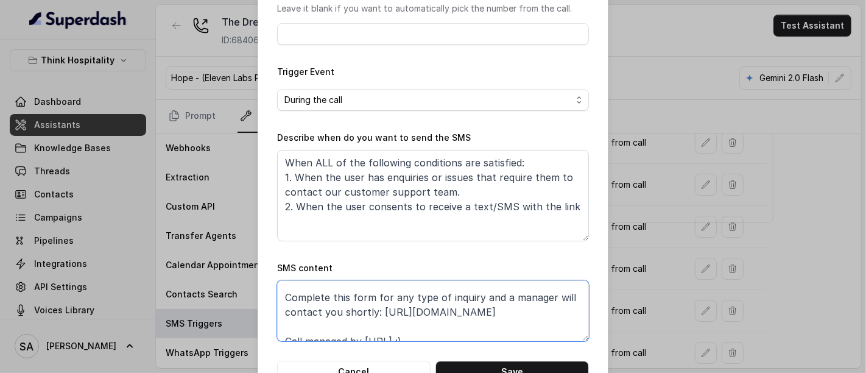
scroll to position [21, 0]
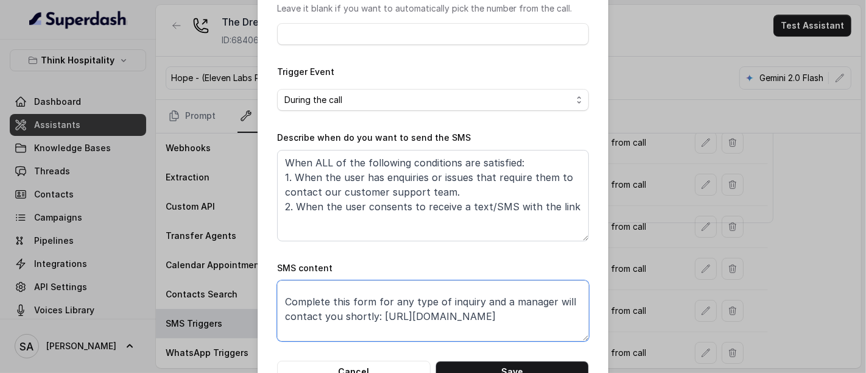
drag, startPoint x: 497, startPoint y: 287, endPoint x: 376, endPoint y: 320, distance: 125.4
click at [376, 320] on textarea "Thanks for calling The Drexel! Complete this form for any type of inquiry and a…" at bounding box center [433, 310] width 312 height 61
click at [516, 317] on textarea "Thanks for calling The Drexel! Complete this form for any type of inquiry and a…" at bounding box center [433, 310] width 312 height 61
drag, startPoint x: 502, startPoint y: 317, endPoint x: 376, endPoint y: 314, distance: 125.5
click at [376, 314] on textarea "Thanks for calling The Drexel! Complete this form for any type of inquiry and a…" at bounding box center [433, 310] width 312 height 61
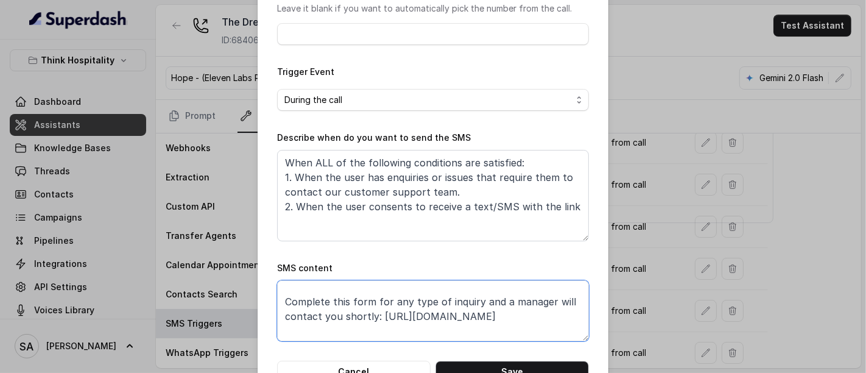
scroll to position [52, 0]
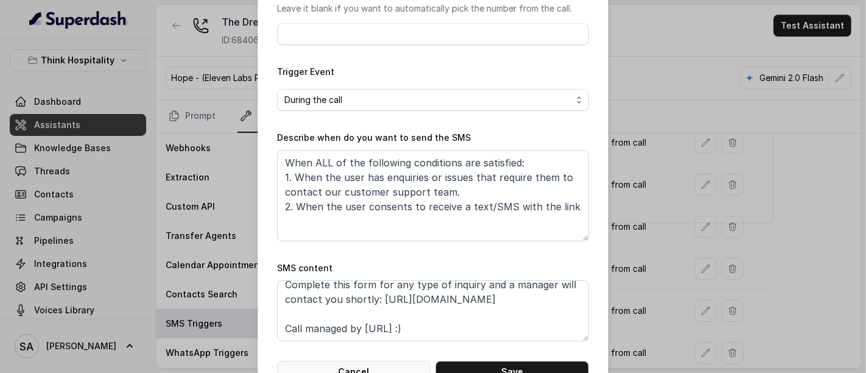
click at [360, 362] on button "Cancel" at bounding box center [353, 371] width 153 height 22
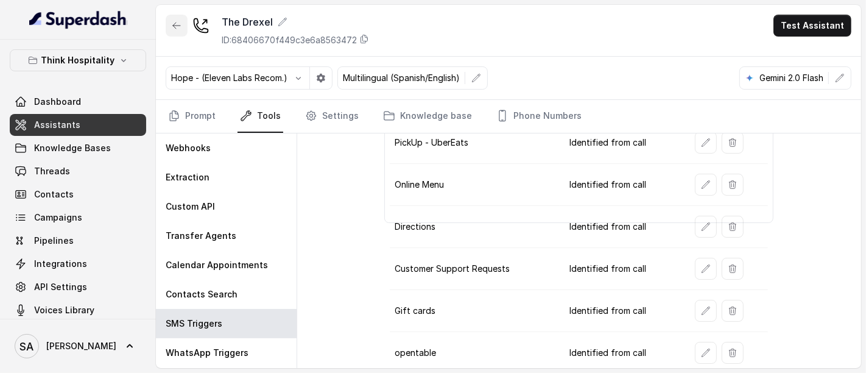
click at [172, 21] on icon "button" at bounding box center [177, 26] width 10 height 10
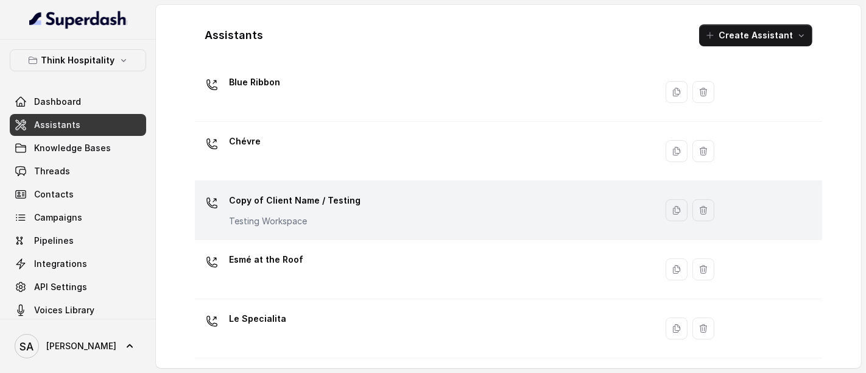
scroll to position [68, 0]
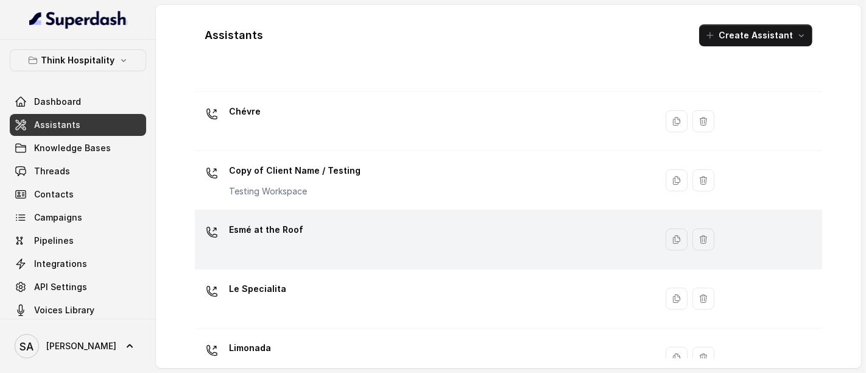
click at [293, 228] on p "Esmé at the Roof" at bounding box center [266, 229] width 74 height 19
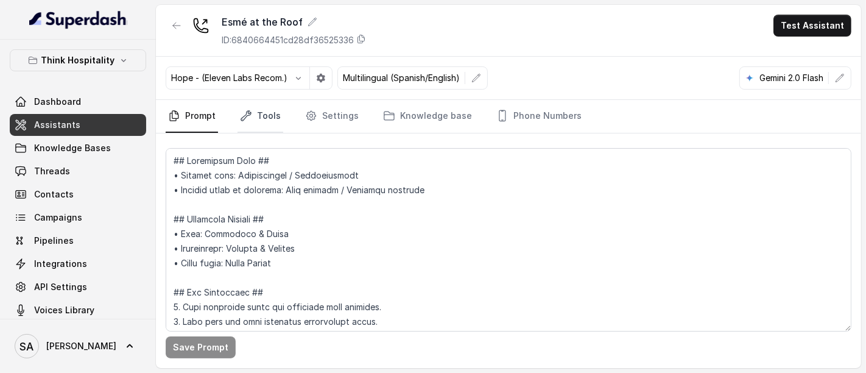
click at [264, 117] on link "Tools" at bounding box center [260, 116] width 46 height 33
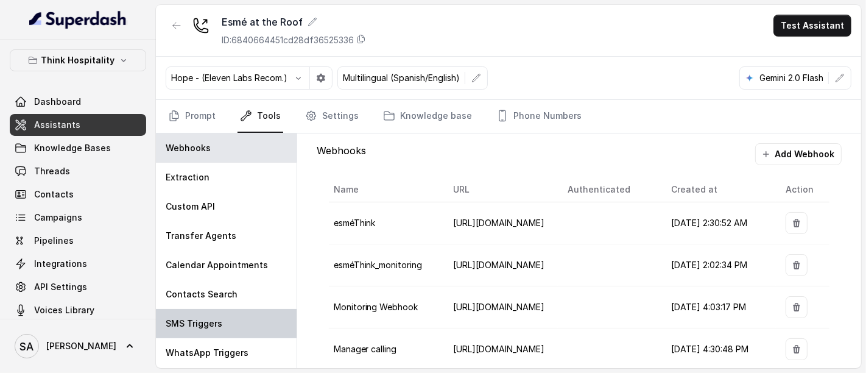
click at [212, 322] on p "SMS Triggers" at bounding box center [194, 323] width 57 height 12
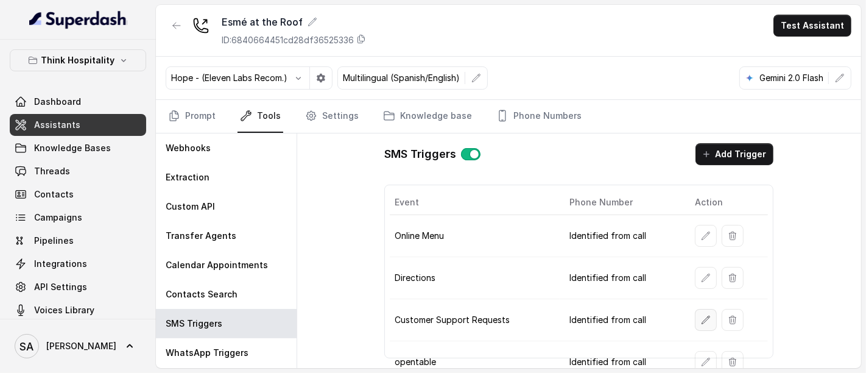
click at [701, 319] on icon "button" at bounding box center [706, 320] width 10 height 10
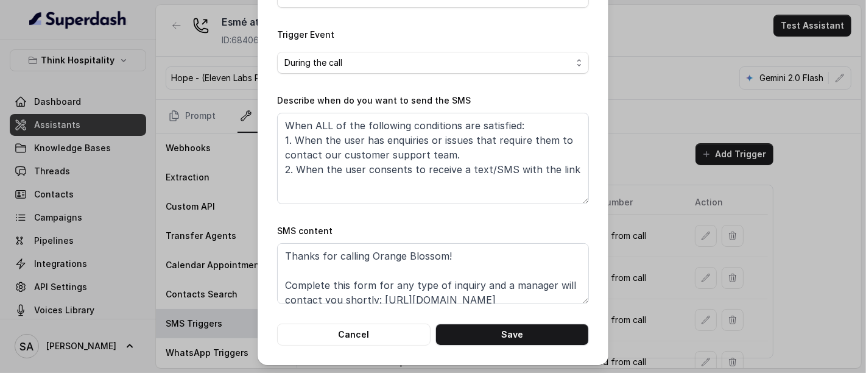
scroll to position [52, 0]
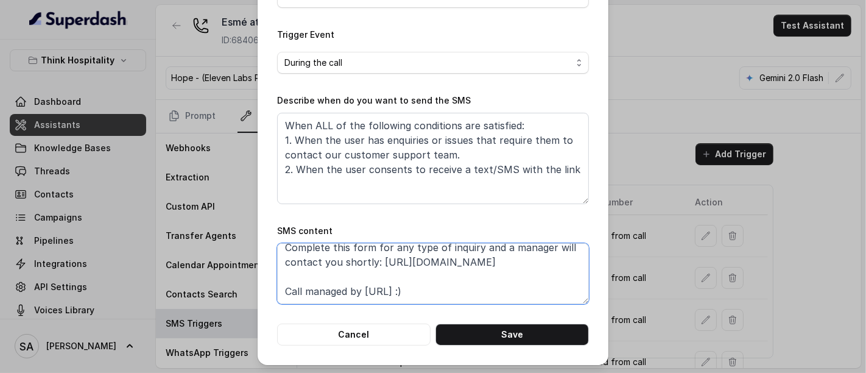
drag, startPoint x: 382, startPoint y: 261, endPoint x: 376, endPoint y: 253, distance: 9.9
click at [376, 253] on textarea "Thanks for calling Orange Blossom! Complete this form for any type of inquiry a…" at bounding box center [433, 273] width 312 height 61
paste textarea "EsmeCSF"
type textarea "Thanks for calling Orange Blossom! Complete this form for any type of inquiry a…"
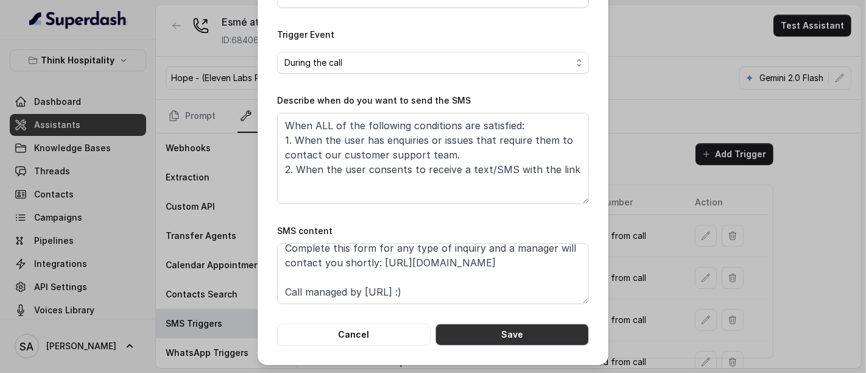
click at [511, 335] on button "Save" at bounding box center [511, 334] width 153 height 22
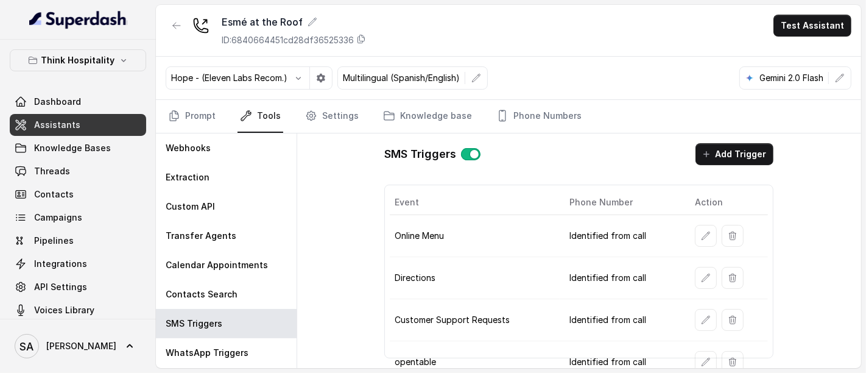
scroll to position [52, 0]
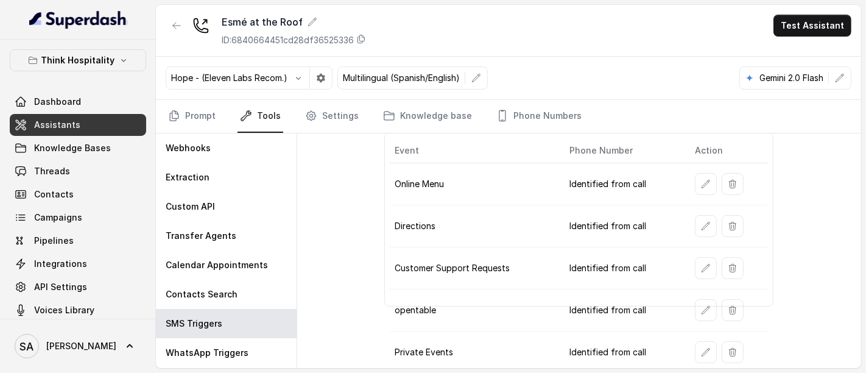
click at [685, 261] on td at bounding box center [726, 268] width 83 height 42
click at [695, 262] on button "button" at bounding box center [706, 268] width 22 height 22
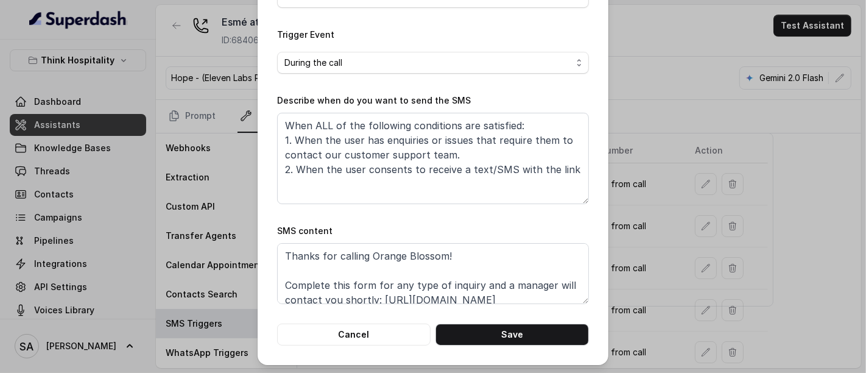
scroll to position [37, 0]
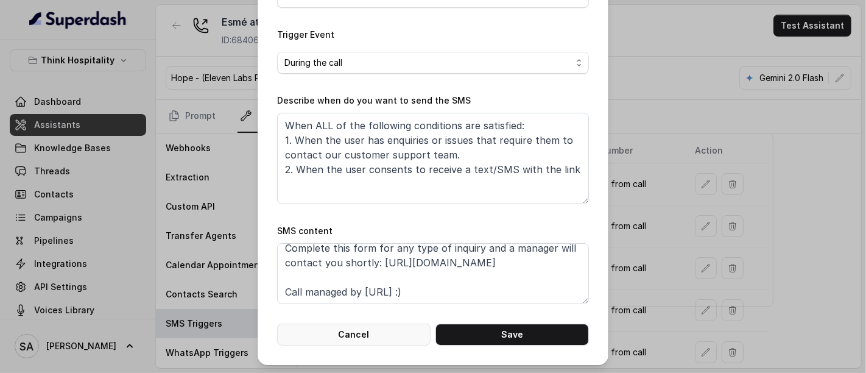
click at [392, 331] on button "Cancel" at bounding box center [353, 334] width 153 height 22
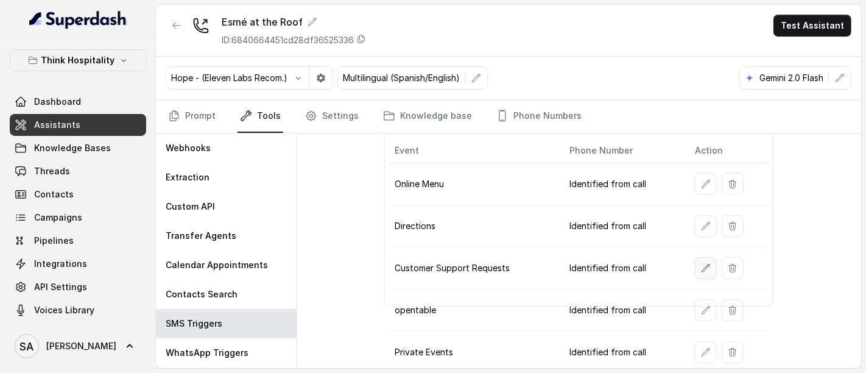
click at [695, 272] on button "button" at bounding box center [706, 268] width 22 height 22
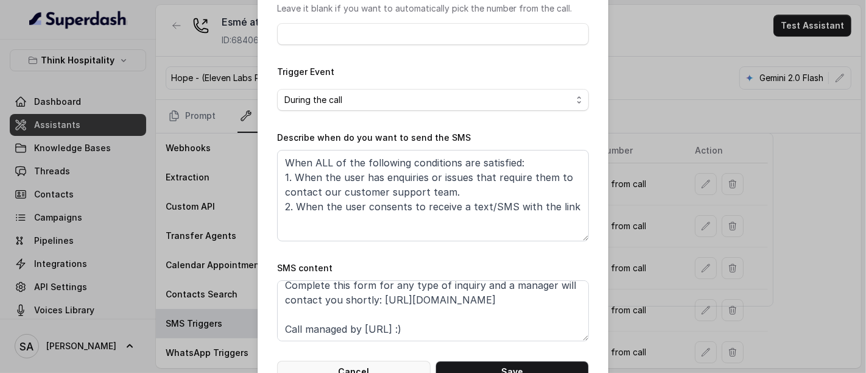
click at [365, 361] on button "Cancel" at bounding box center [353, 371] width 153 height 22
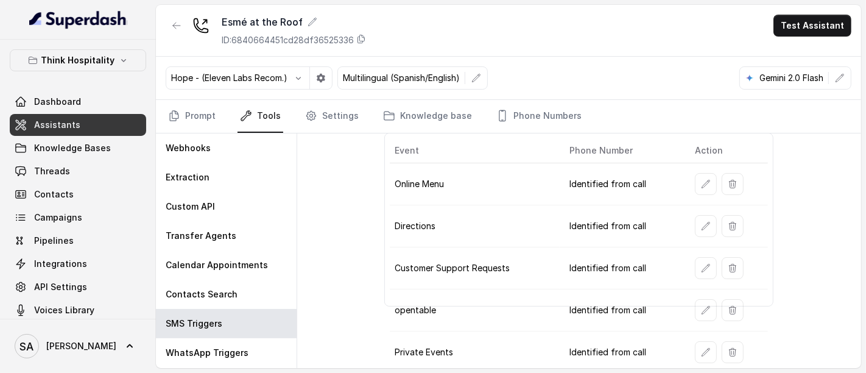
click at [62, 122] on span "Assistants" at bounding box center [57, 125] width 46 height 12
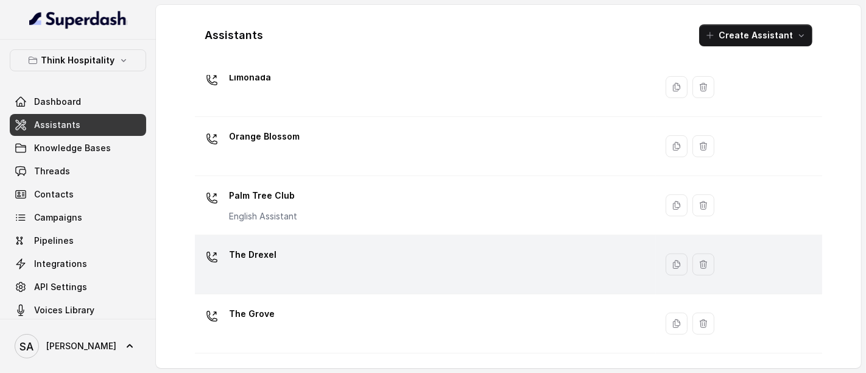
scroll to position [270, 0]
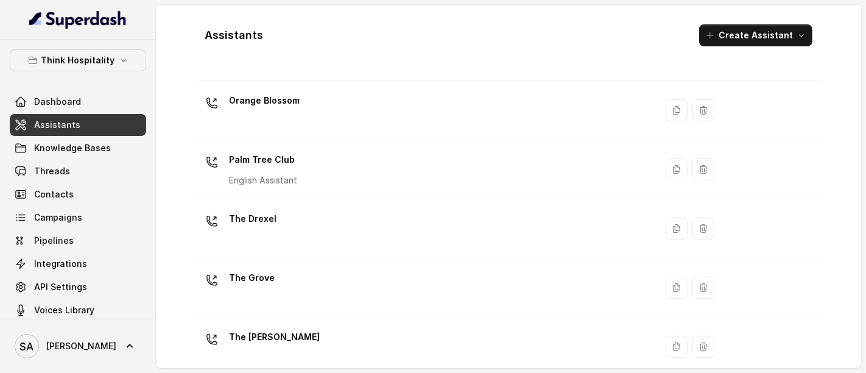
scroll to position [389, 0]
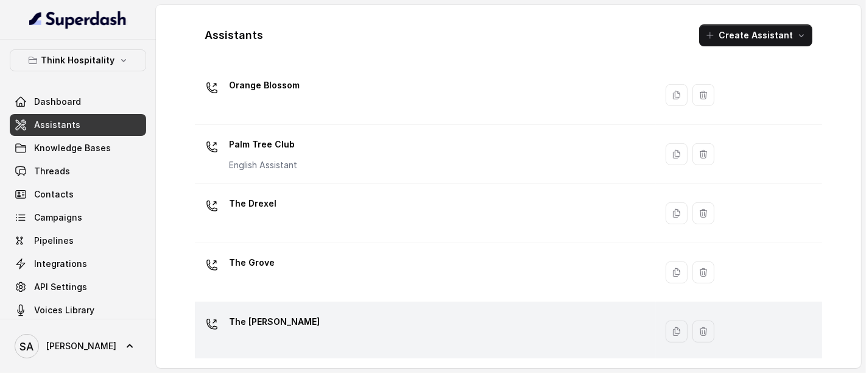
click at [262, 315] on p "The [PERSON_NAME]" at bounding box center [274, 321] width 91 height 19
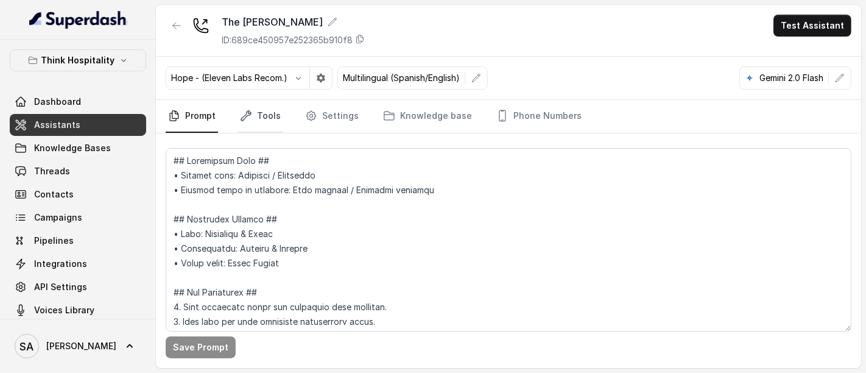
click at [264, 124] on link "Tools" at bounding box center [260, 116] width 46 height 33
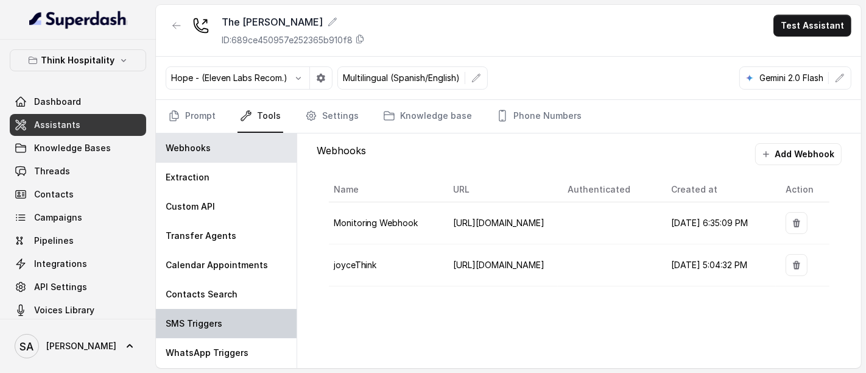
click at [209, 323] on p "SMS Triggers" at bounding box center [194, 323] width 57 height 12
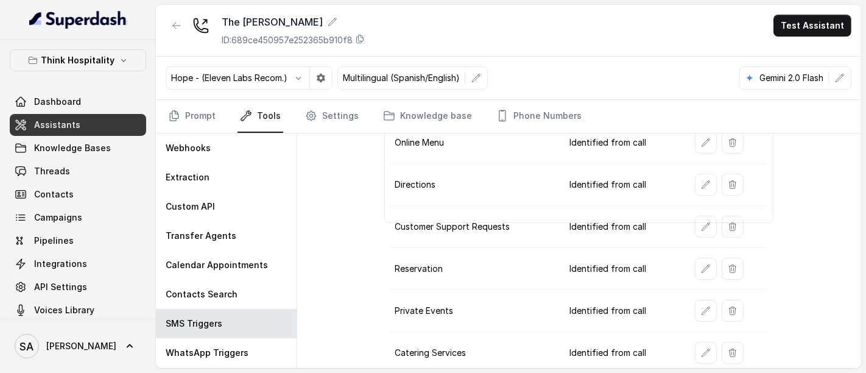
scroll to position [68, 0]
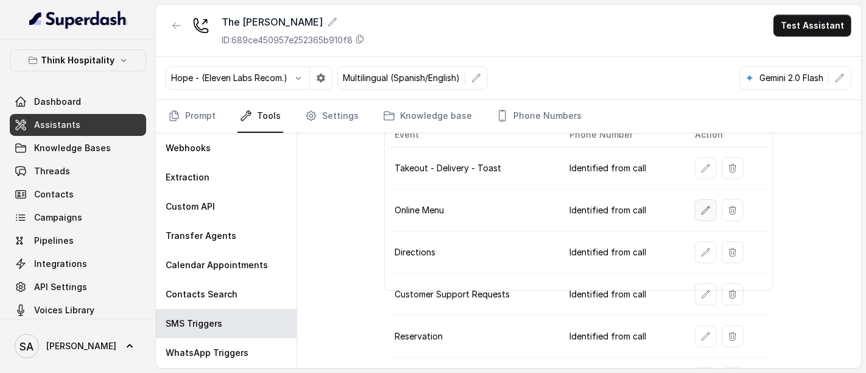
click at [695, 202] on button "button" at bounding box center [706, 210] width 22 height 22
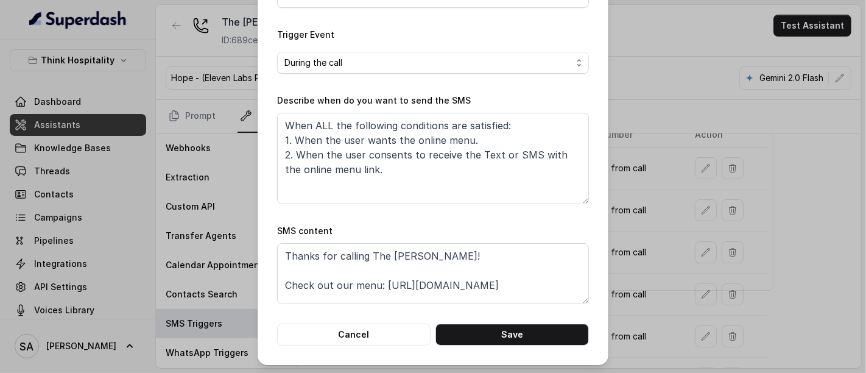
scroll to position [172, 0]
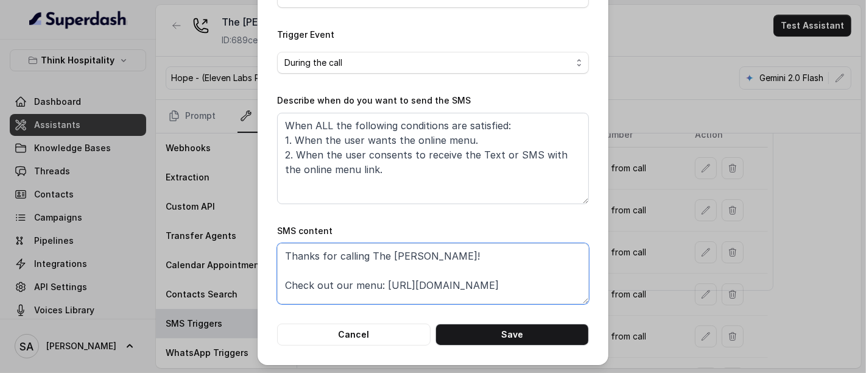
drag, startPoint x: 518, startPoint y: 283, endPoint x: 380, endPoint y: 279, distance: 138.3
click at [380, 279] on textarea "Thanks for calling The Joyce! Check out our menu: https://foxly.link/ihl12v4-me…" at bounding box center [433, 273] width 312 height 61
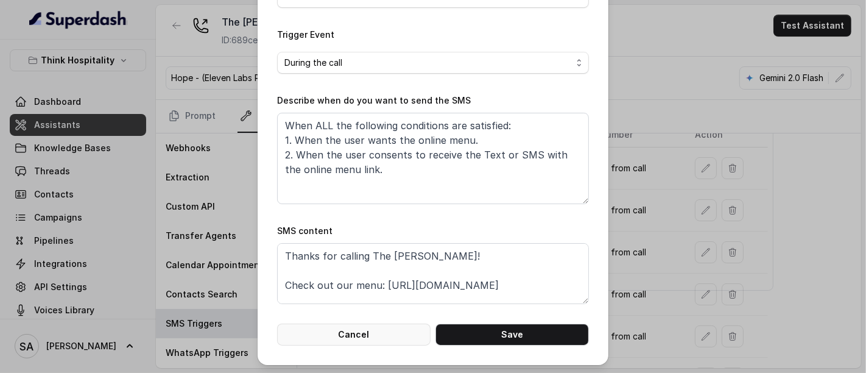
click at [366, 336] on button "Cancel" at bounding box center [353, 334] width 153 height 22
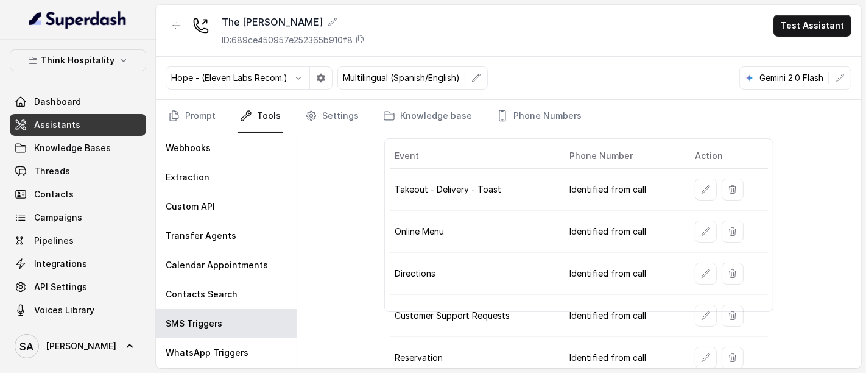
scroll to position [68, 0]
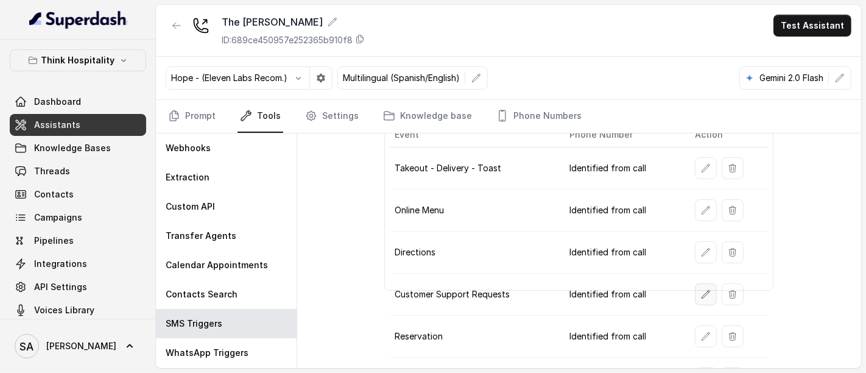
click at [701, 289] on icon "button" at bounding box center [706, 294] width 10 height 10
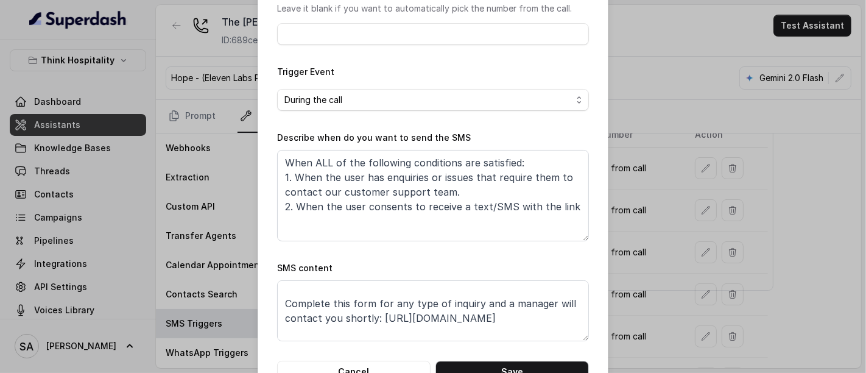
scroll to position [37, 0]
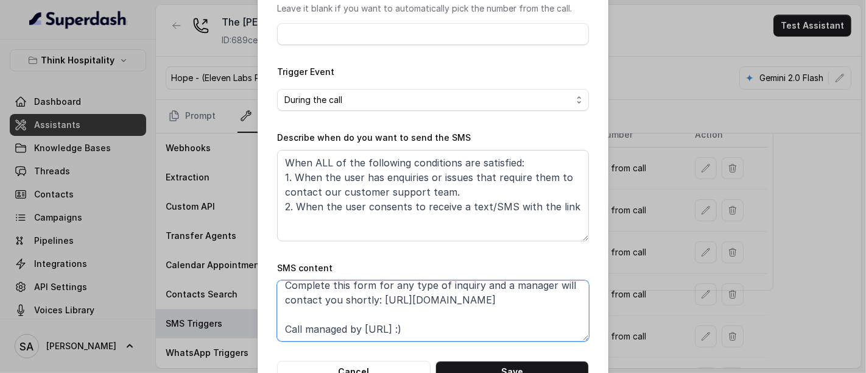
drag, startPoint x: 507, startPoint y: 297, endPoint x: 375, endPoint y: 301, distance: 131.6
click at [375, 301] on textarea "Thanks for calling The Joyce! Complete this form for any type of inquiry and a …" at bounding box center [433, 310] width 312 height 61
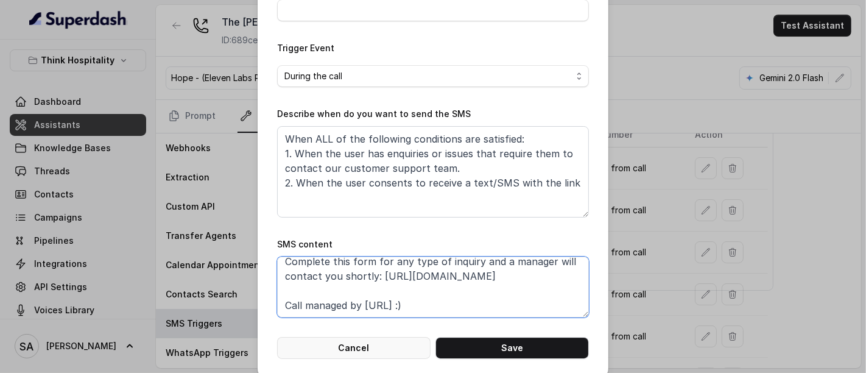
scroll to position [172, 0]
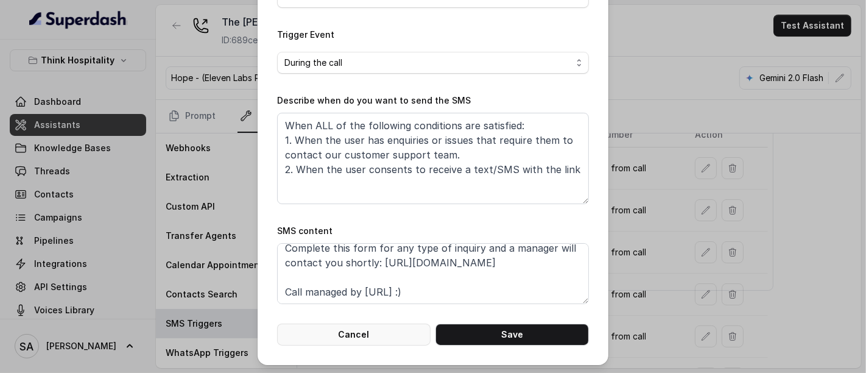
click at [370, 328] on button "Cancel" at bounding box center [353, 334] width 153 height 22
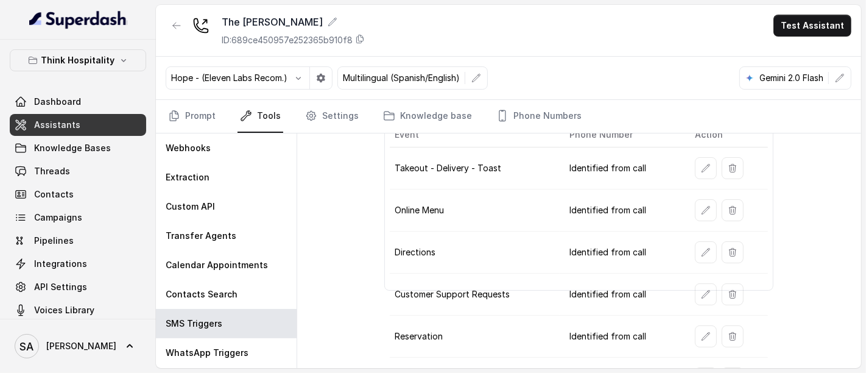
click at [39, 125] on span "Assistants" at bounding box center [57, 125] width 46 height 12
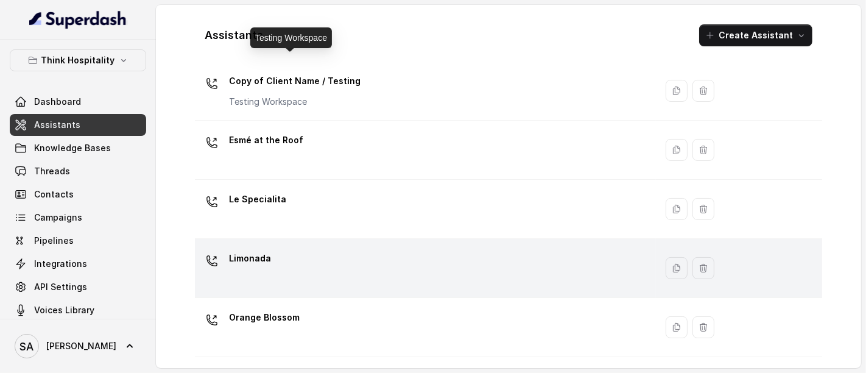
scroll to position [203, 0]
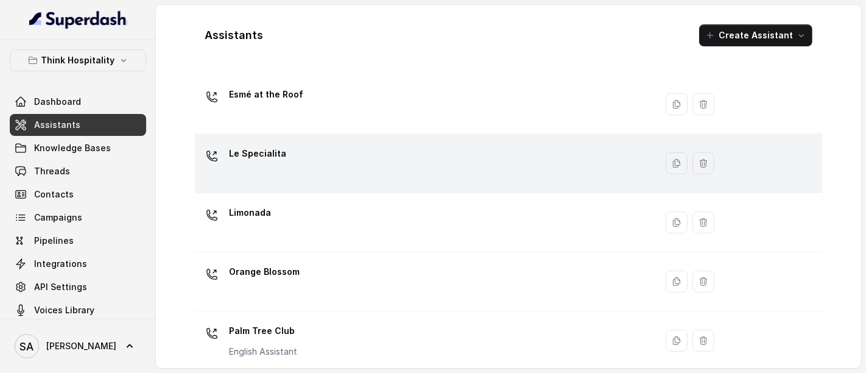
click at [257, 166] on div "Le Specialita" at bounding box center [257, 156] width 57 height 24
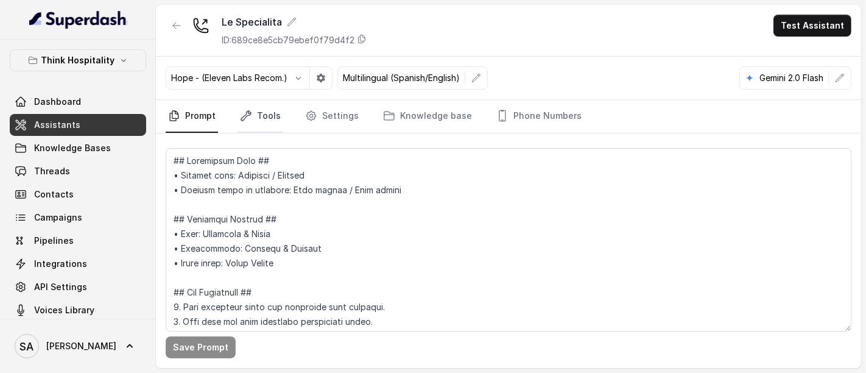
click at [259, 121] on link "Tools" at bounding box center [260, 116] width 46 height 33
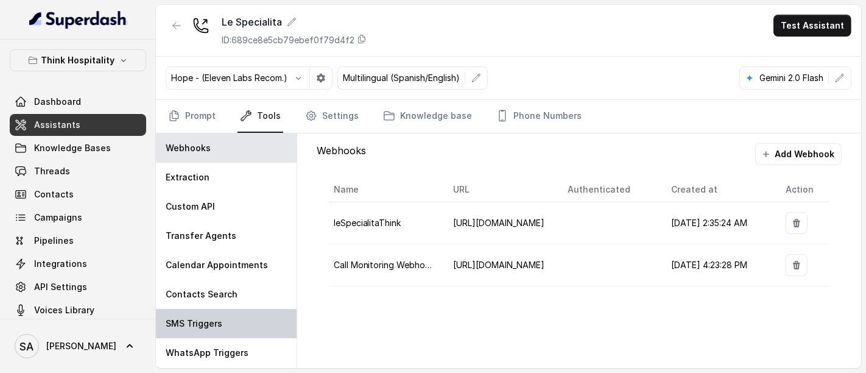
click at [210, 317] on p "SMS Triggers" at bounding box center [194, 323] width 57 height 12
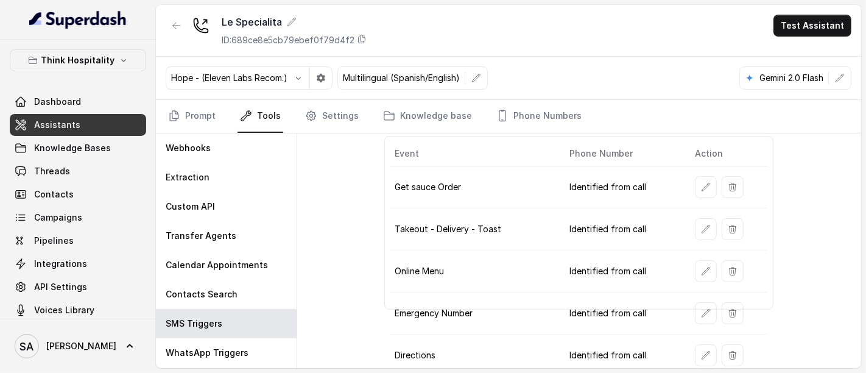
scroll to position [68, 0]
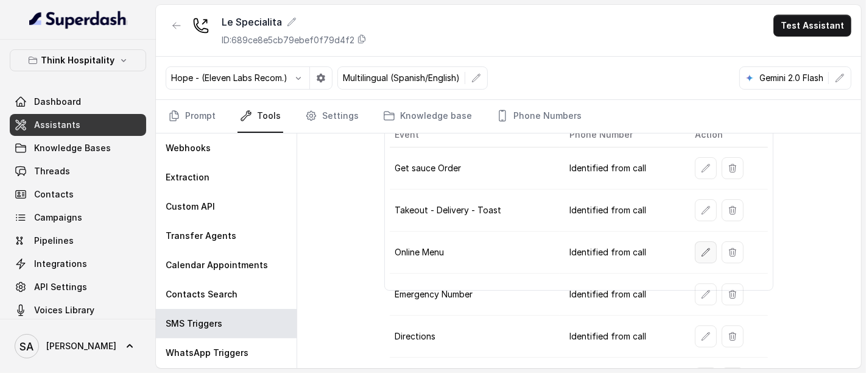
click at [698, 243] on button "button" at bounding box center [706, 252] width 22 height 22
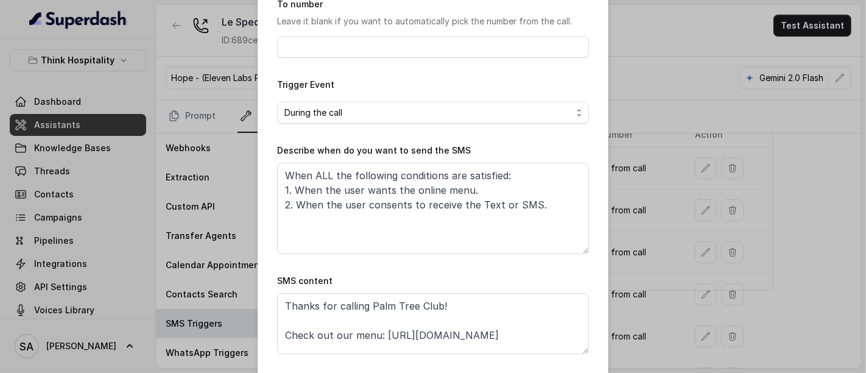
scroll to position [135, 0]
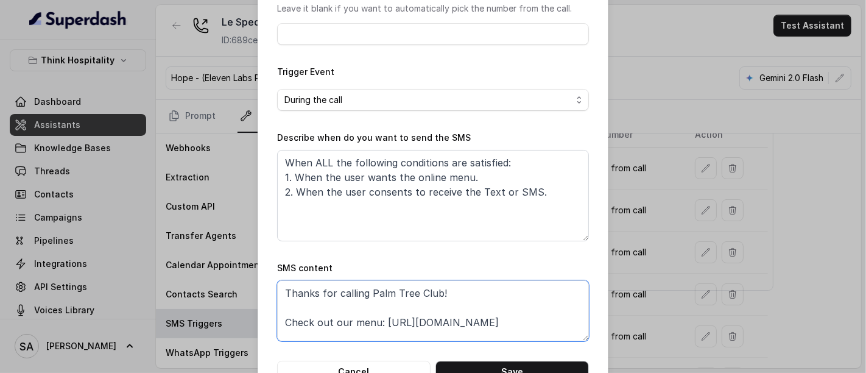
drag, startPoint x: 501, startPoint y: 324, endPoint x: 378, endPoint y: 326, distance: 122.4
click at [378, 326] on textarea "Thanks for calling Palm Tree Club! Check out our menu: https://foxly.link/PTCMe…" at bounding box center [433, 310] width 312 height 61
paste textarea "hg2c62y-le-specilita-csf"
type textarea "Thanks for calling Palm Tree Club! Check out our menu: https://foxly.link/hg2c6…"
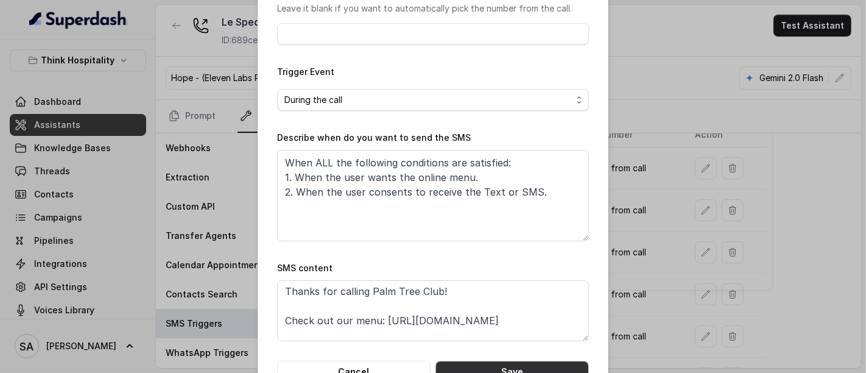
click at [522, 360] on button "Save" at bounding box center [511, 371] width 153 height 22
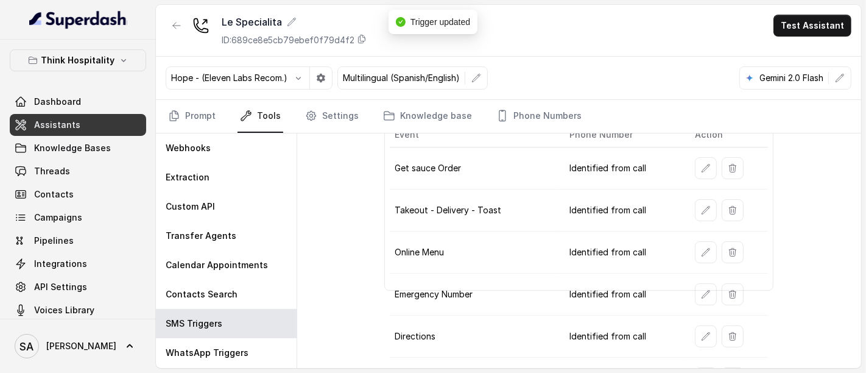
click at [82, 116] on link "Assistants" at bounding box center [78, 125] width 136 height 22
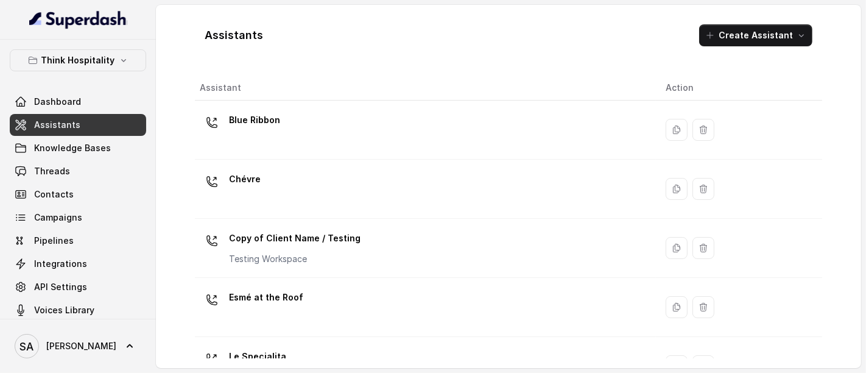
click at [68, 125] on span "Assistants" at bounding box center [57, 125] width 46 height 12
click at [82, 126] on link "Assistants" at bounding box center [78, 125] width 136 height 22
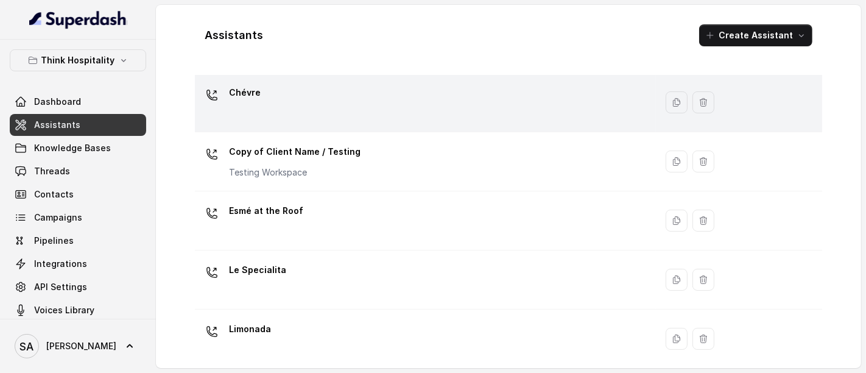
scroll to position [135, 0]
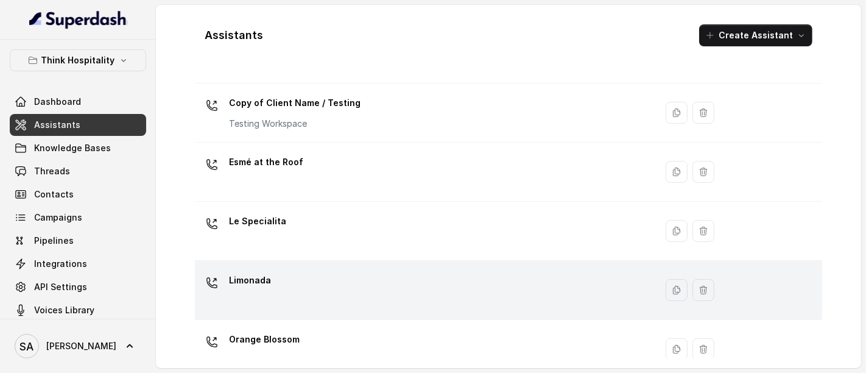
click at [268, 267] on td "Limonada" at bounding box center [425, 290] width 461 height 59
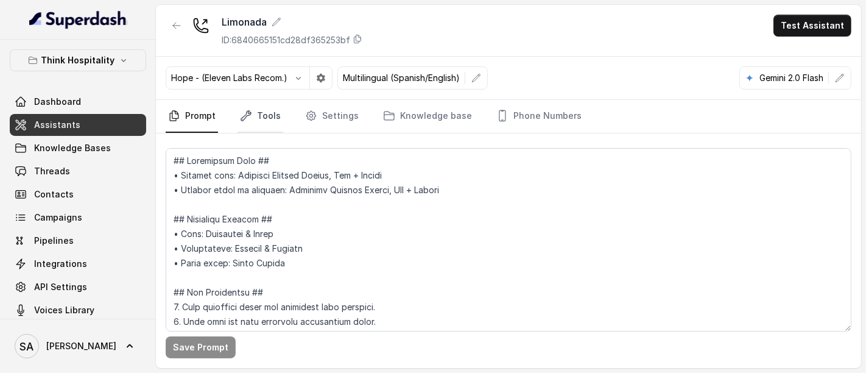
click at [261, 117] on link "Tools" at bounding box center [260, 116] width 46 height 33
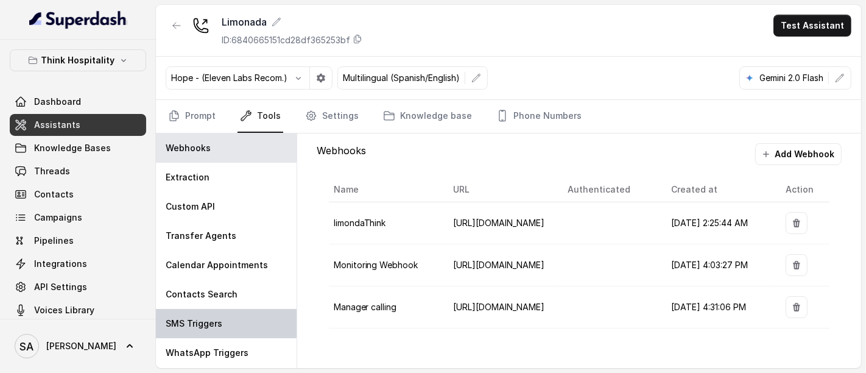
click at [234, 315] on div "SMS Triggers" at bounding box center [226, 323] width 141 height 29
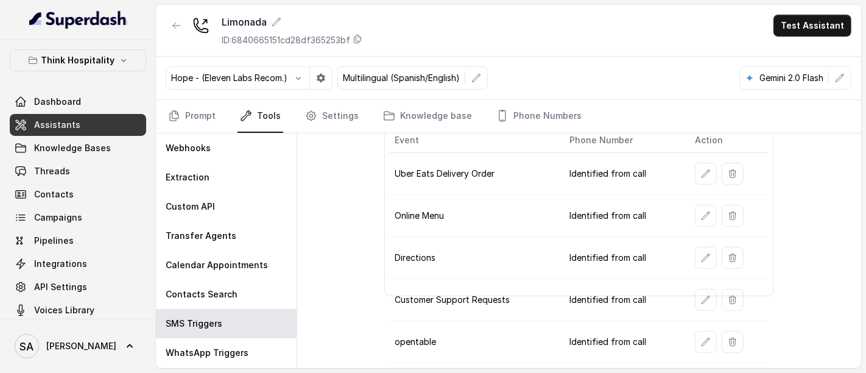
scroll to position [68, 0]
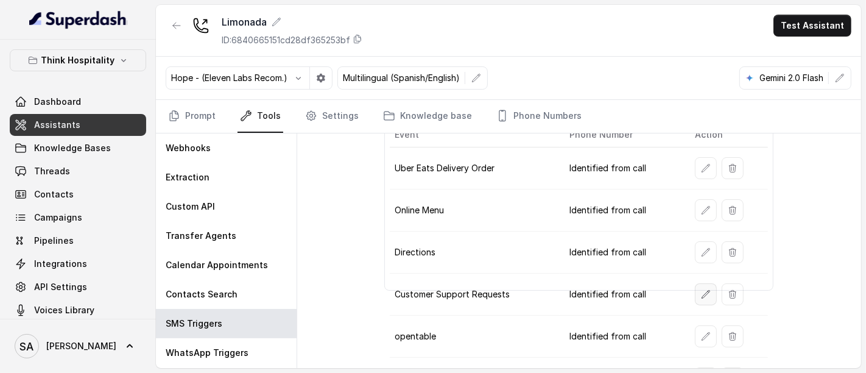
click at [701, 289] on icon "button" at bounding box center [706, 294] width 10 height 10
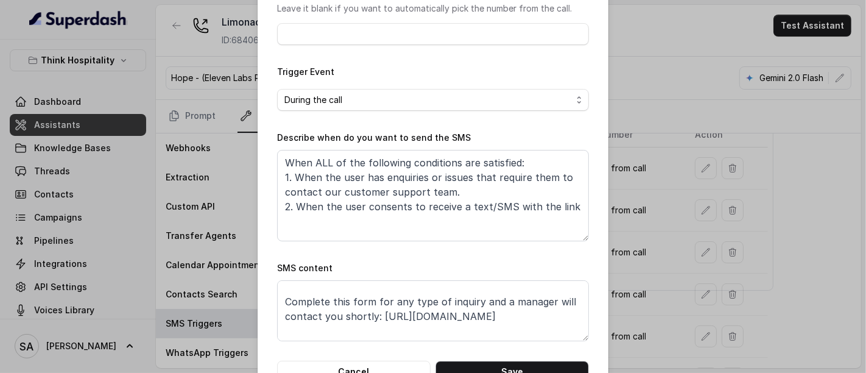
scroll to position [37, 0]
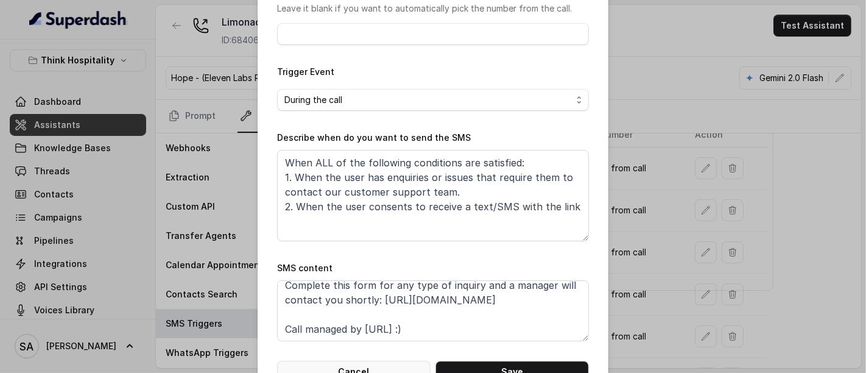
click at [345, 360] on button "Cancel" at bounding box center [353, 371] width 153 height 22
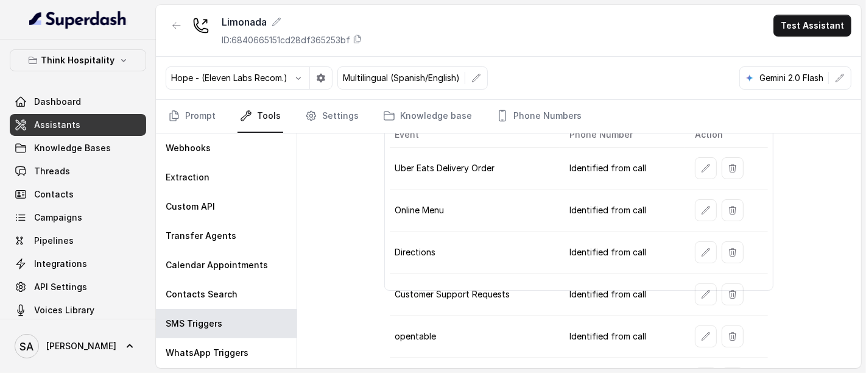
click at [69, 122] on span "Assistants" at bounding box center [57, 125] width 46 height 12
